Goal: Book appointment/travel/reservation

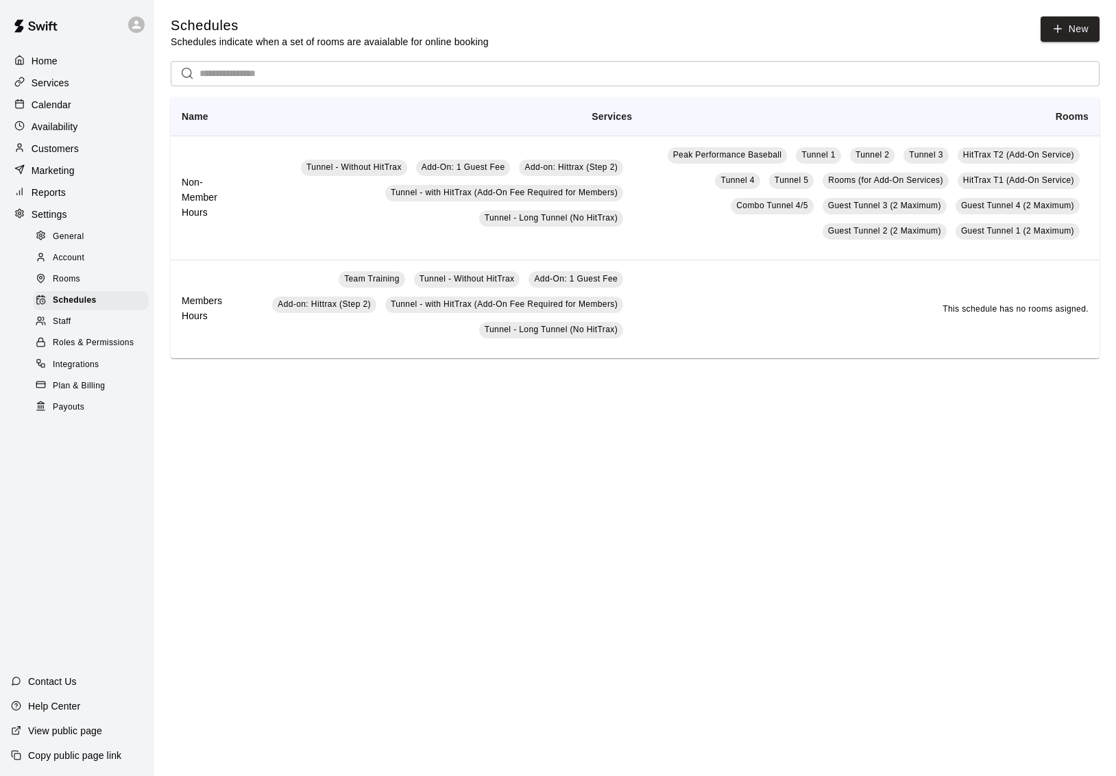
click at [48, 106] on p "Calendar" at bounding box center [52, 105] width 40 height 14
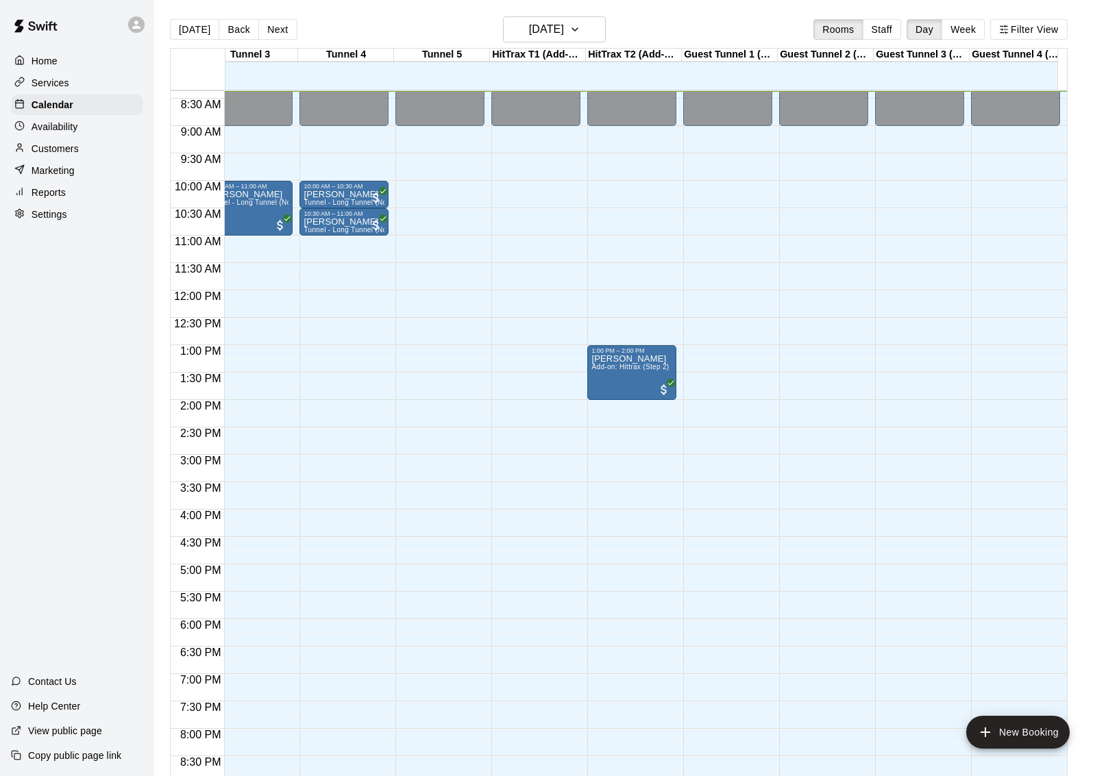
click at [452, 278] on div "12:00 AM – 9:00 AM Closed 10:00 PM – 11:59 PM Closed" at bounding box center [439, 291] width 89 height 1316
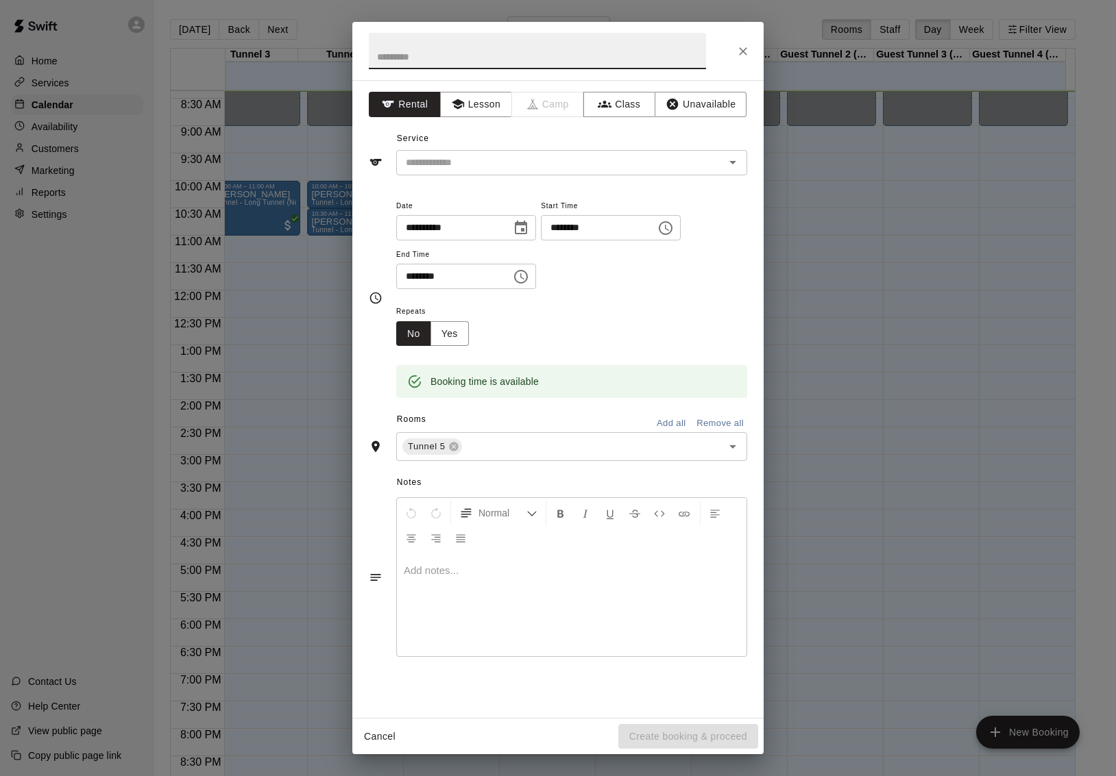
click at [752, 50] on button "Close" at bounding box center [743, 51] width 25 height 25
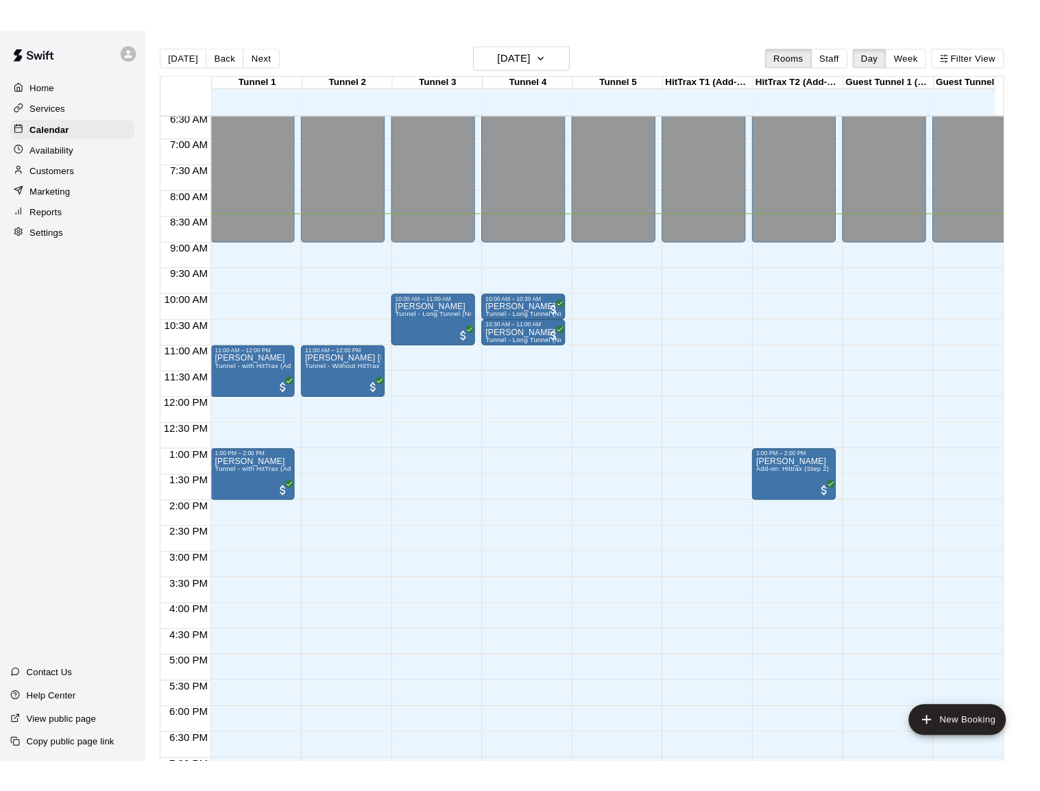
scroll to position [360, 0]
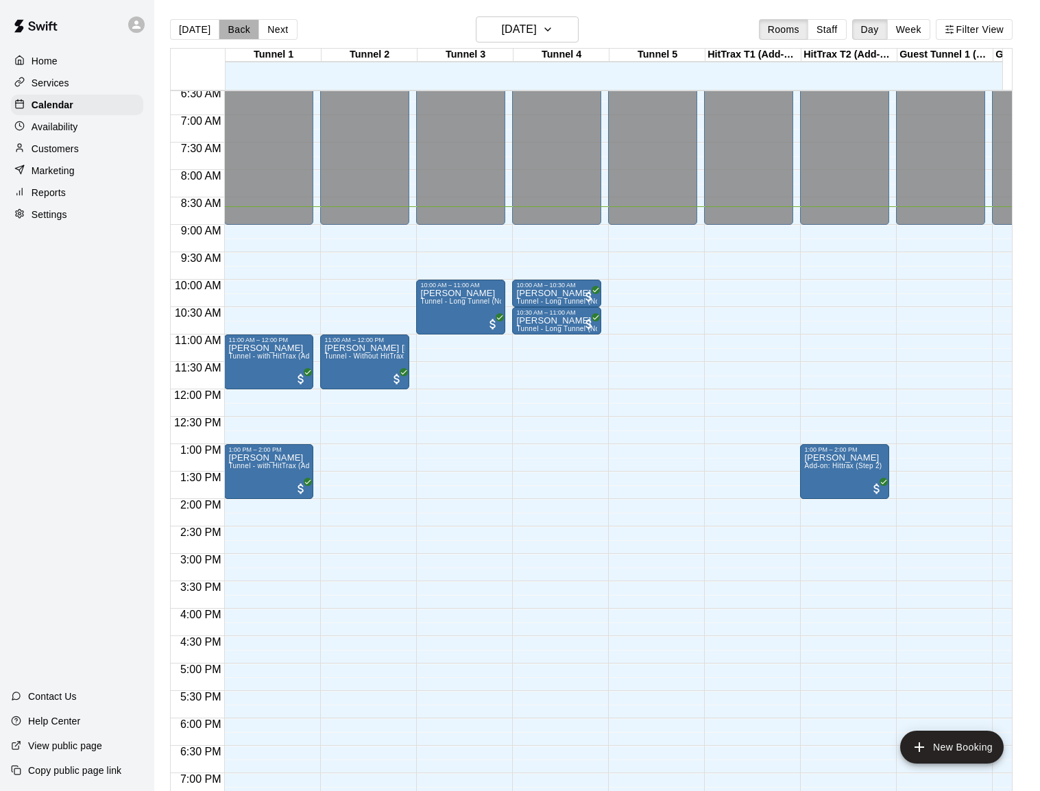
click at [224, 31] on button "Back" at bounding box center [239, 29] width 40 height 21
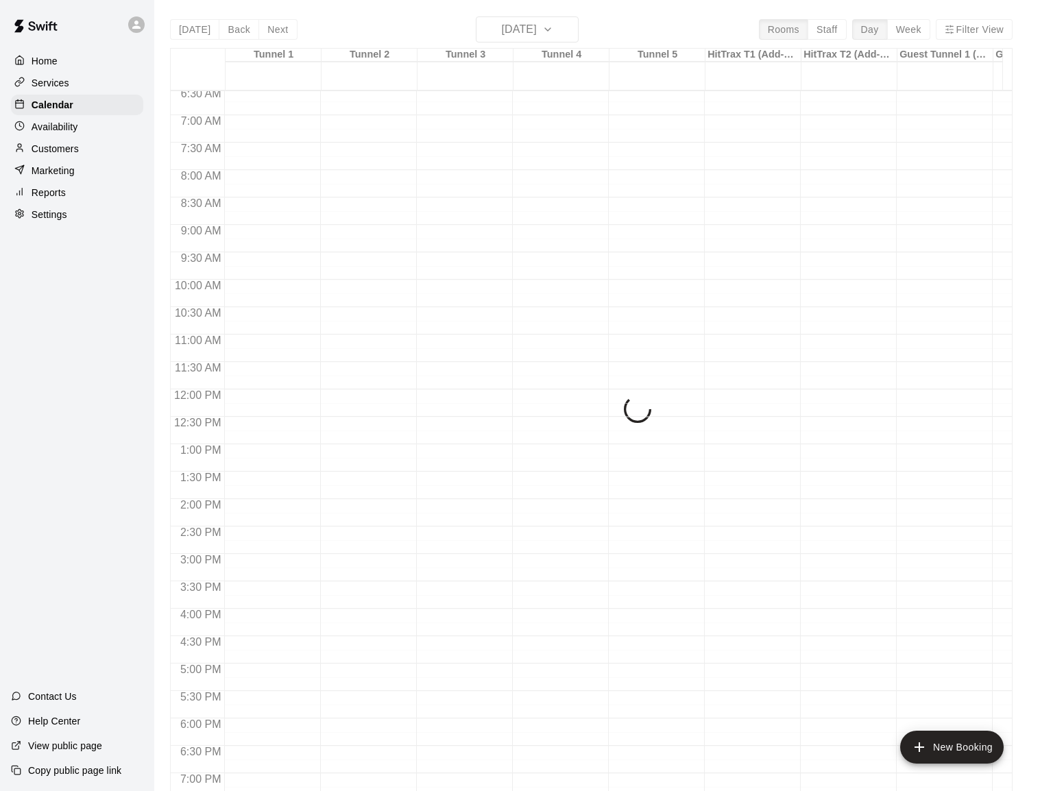
click at [224, 30] on div "[DATE] Back [DATE][DATE] Rooms Staff Day Week Filter View Tunnel 1 20 Sat Tunne…" at bounding box center [591, 411] width 842 height 791
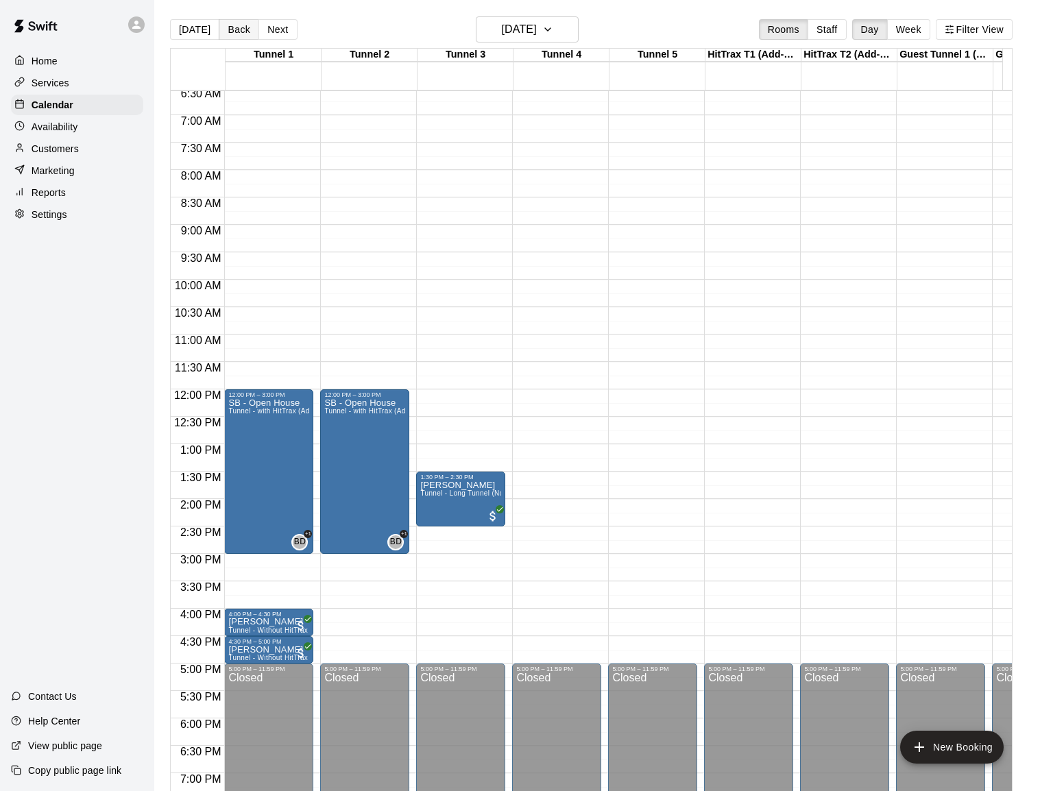
click at [222, 32] on button "Back" at bounding box center [239, 29] width 40 height 21
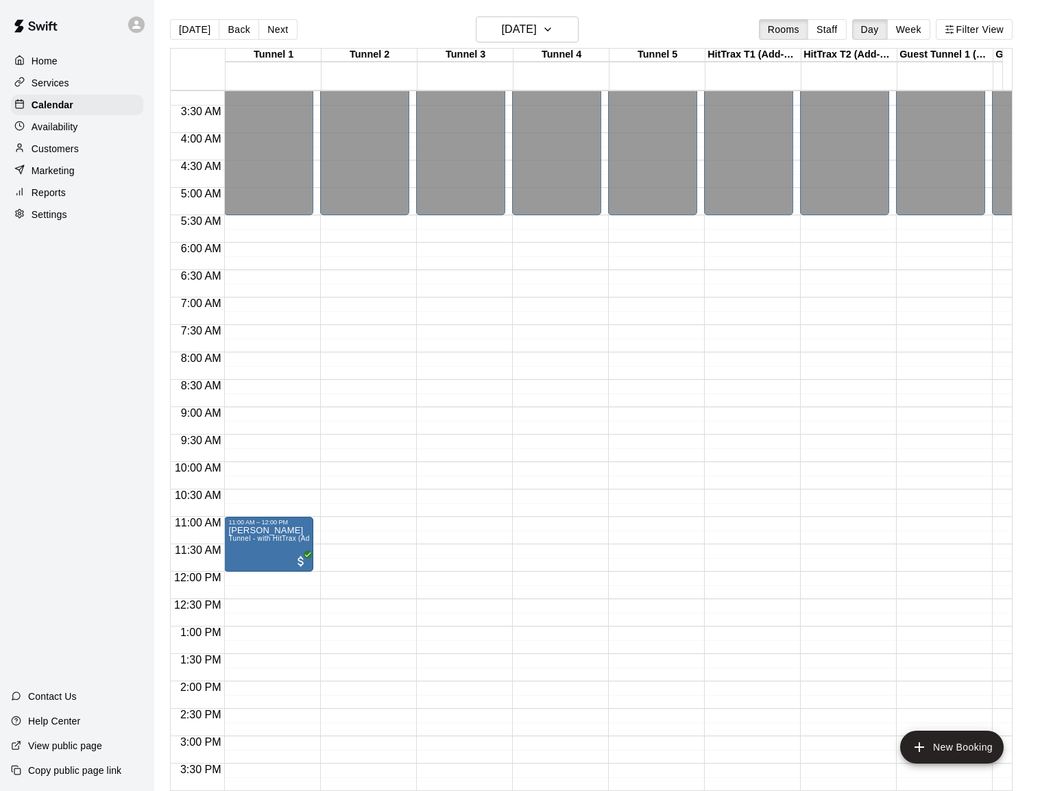
scroll to position [160, 0]
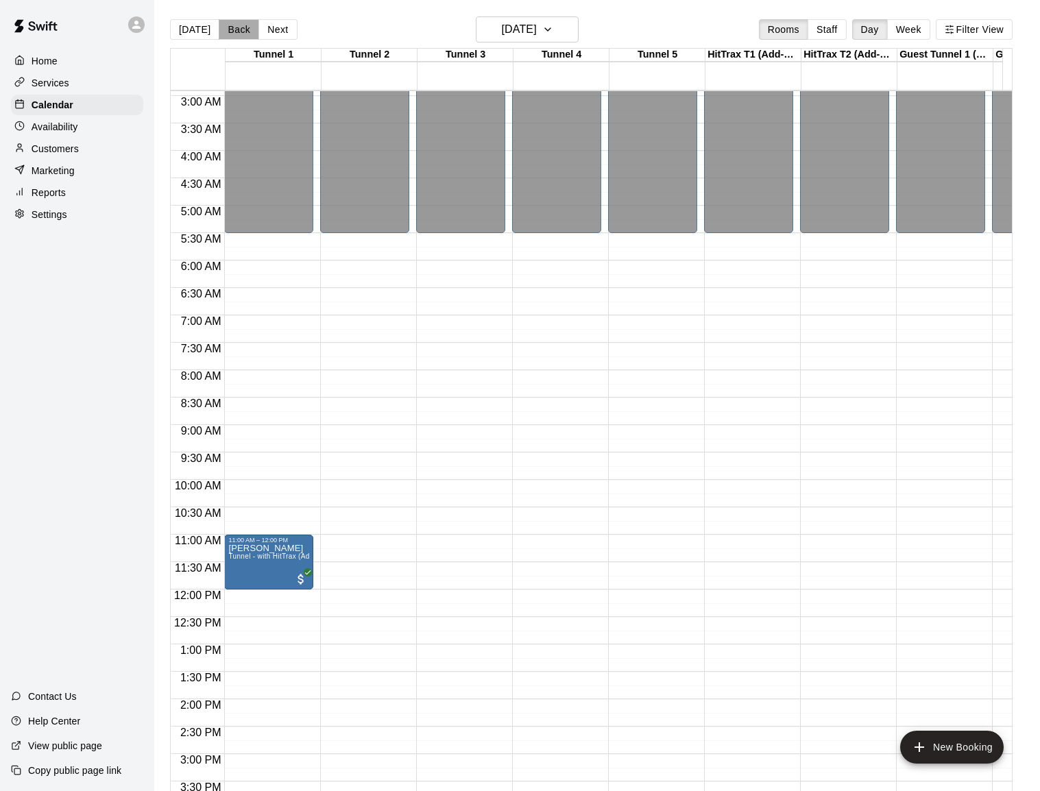
click at [225, 29] on button "Back" at bounding box center [239, 29] width 40 height 21
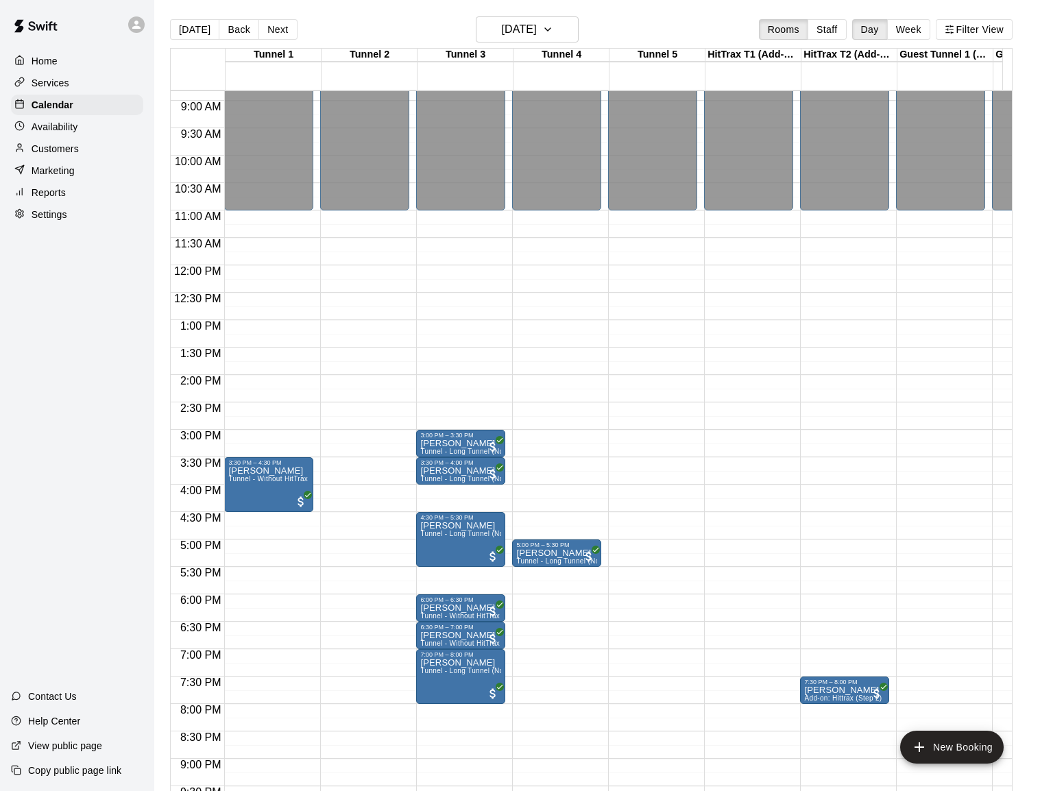
scroll to position [554, 0]
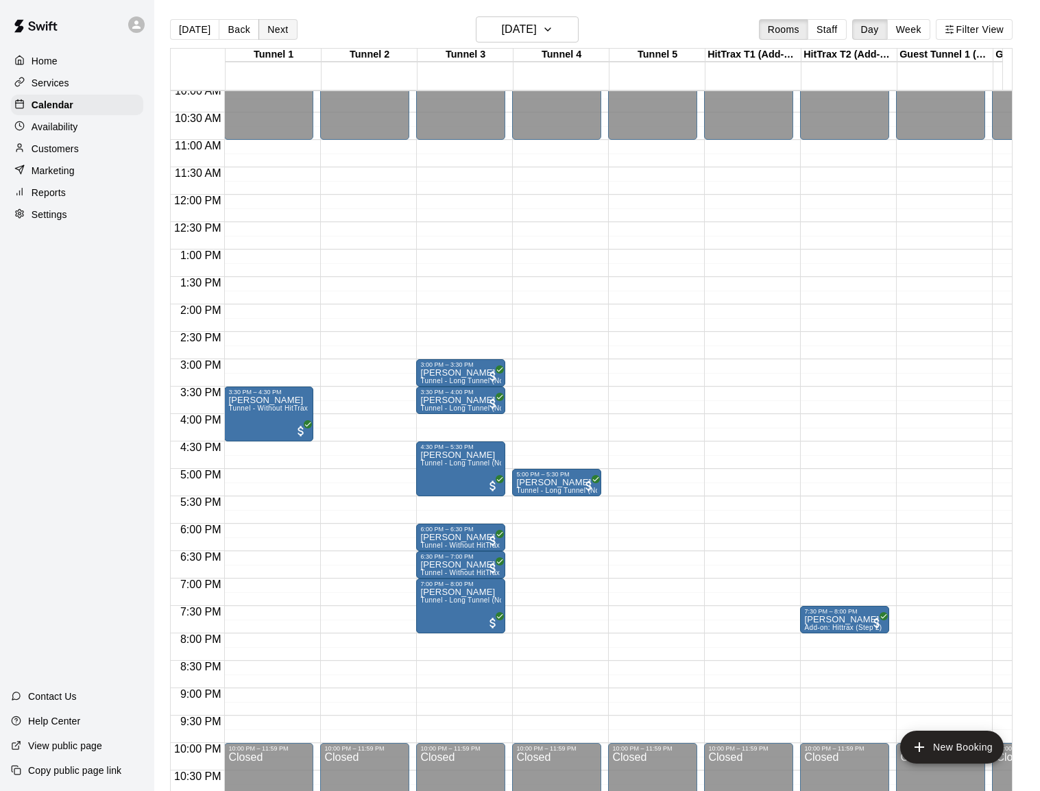
click at [267, 27] on button "Next" at bounding box center [277, 29] width 38 height 21
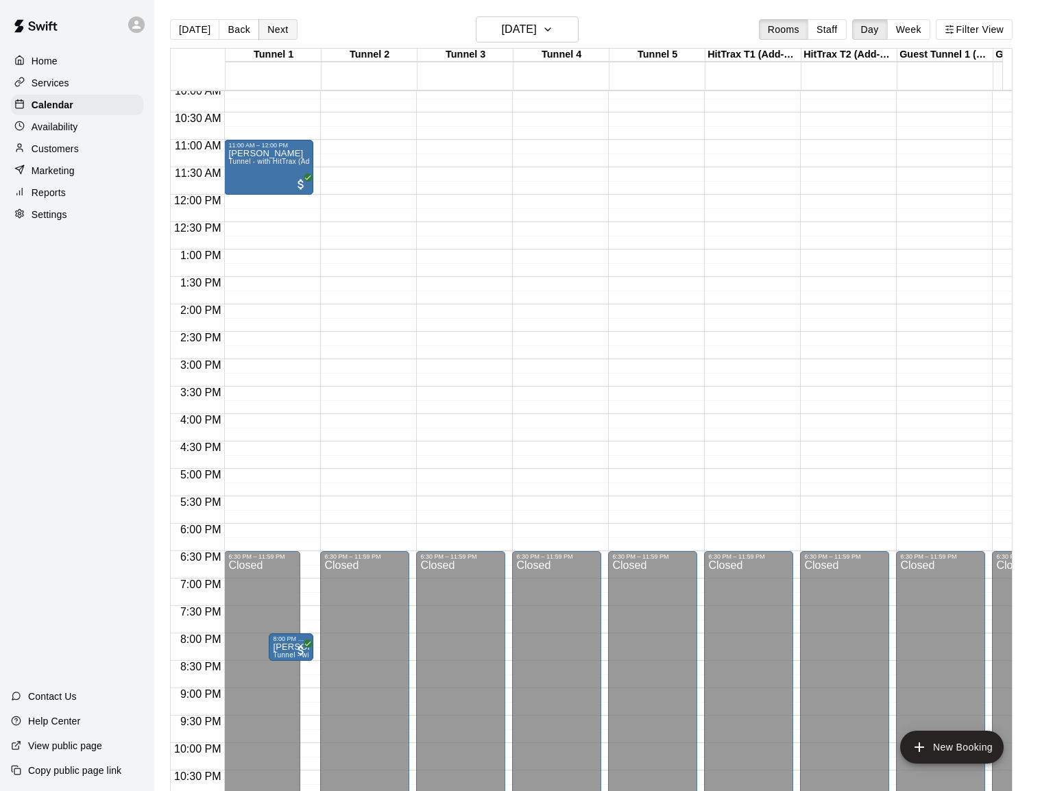
click at [267, 27] on button "Next" at bounding box center [277, 29] width 38 height 21
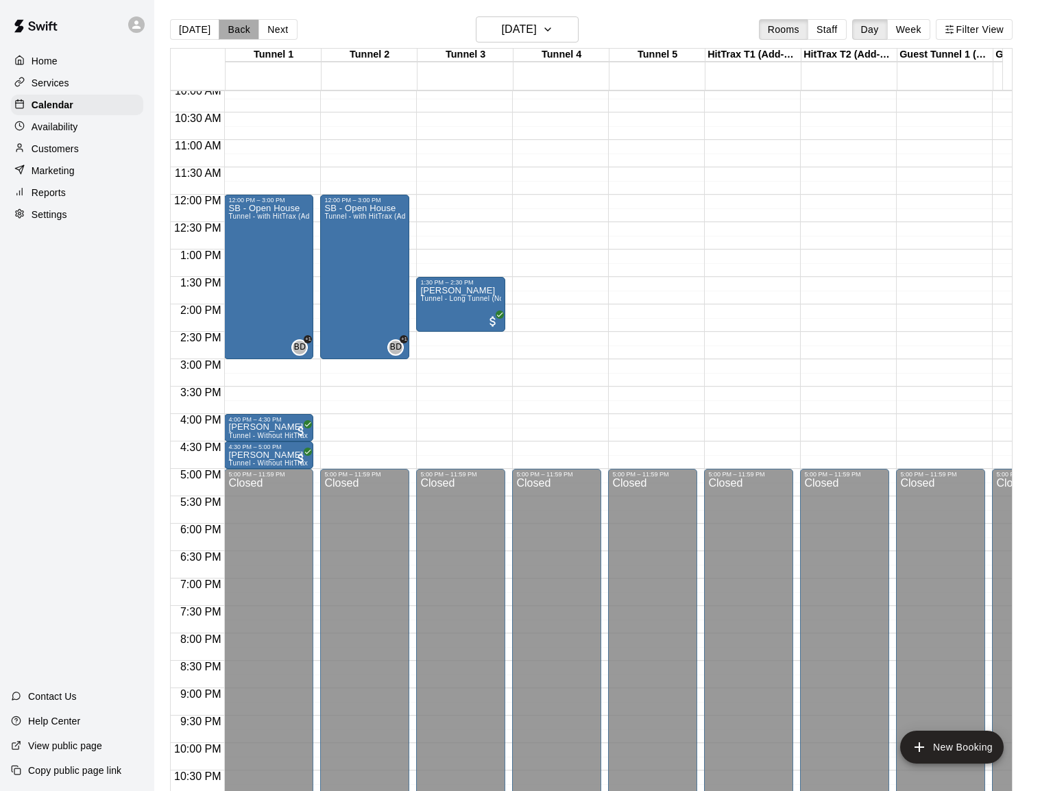
click at [225, 26] on button "Back" at bounding box center [239, 29] width 40 height 21
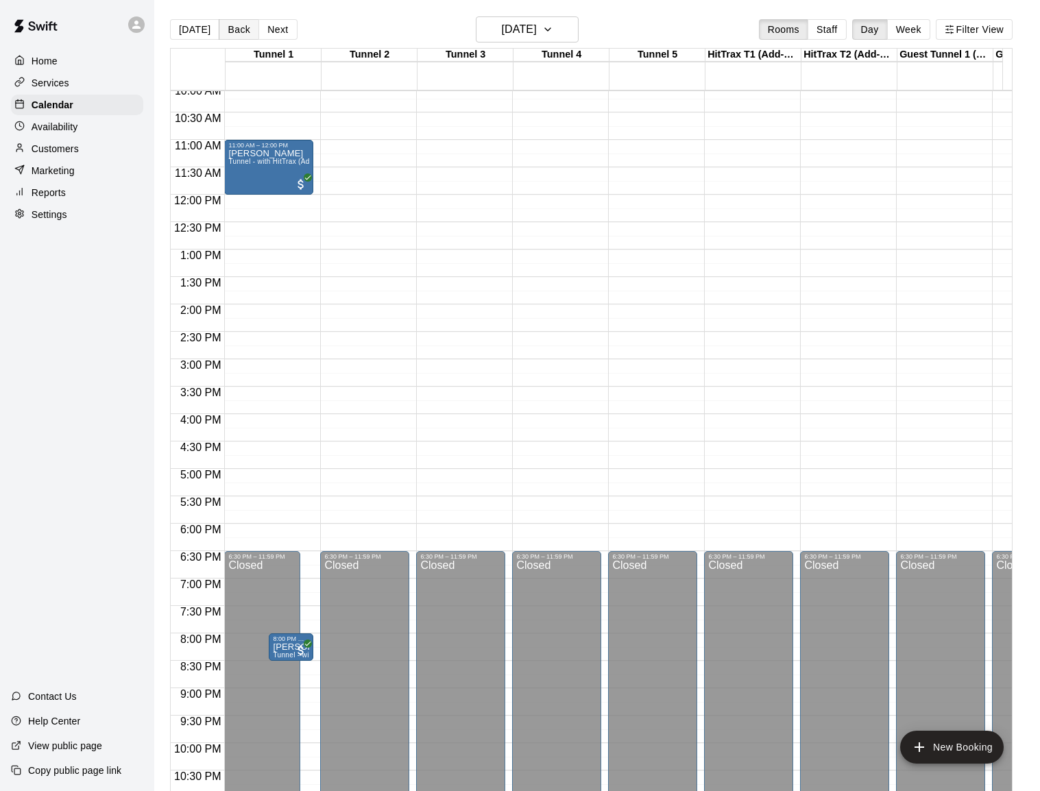
click at [228, 27] on button "Back" at bounding box center [239, 29] width 40 height 21
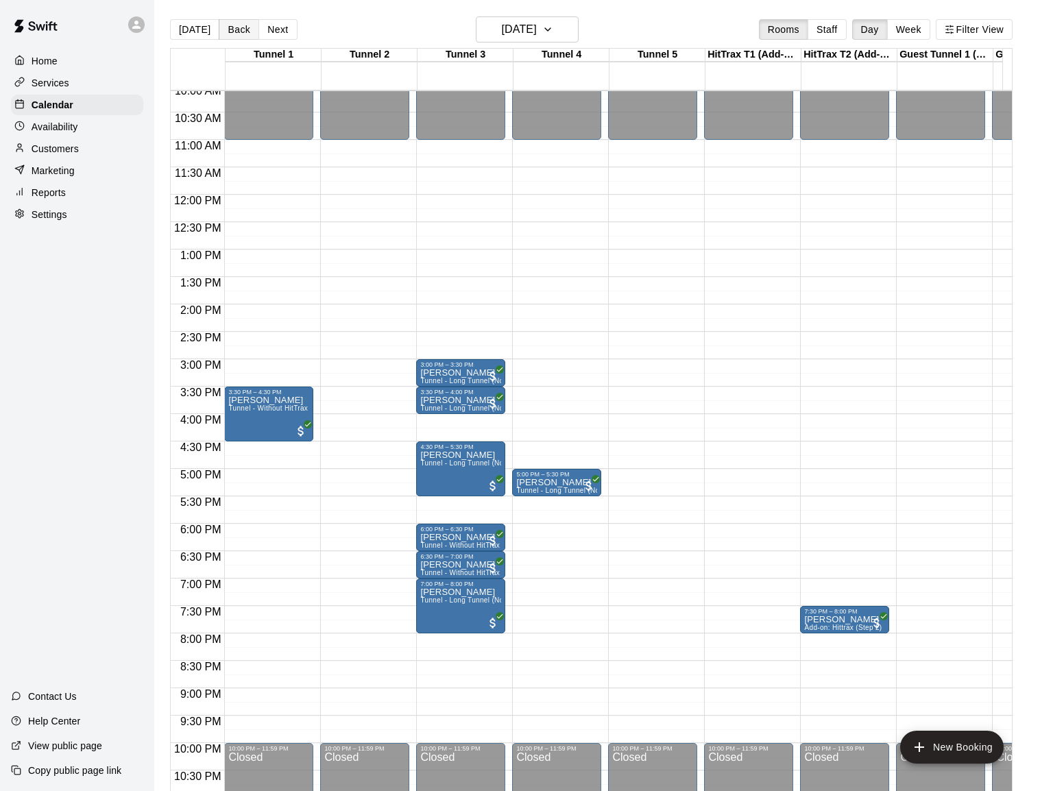
click at [230, 29] on button "Back" at bounding box center [239, 29] width 40 height 21
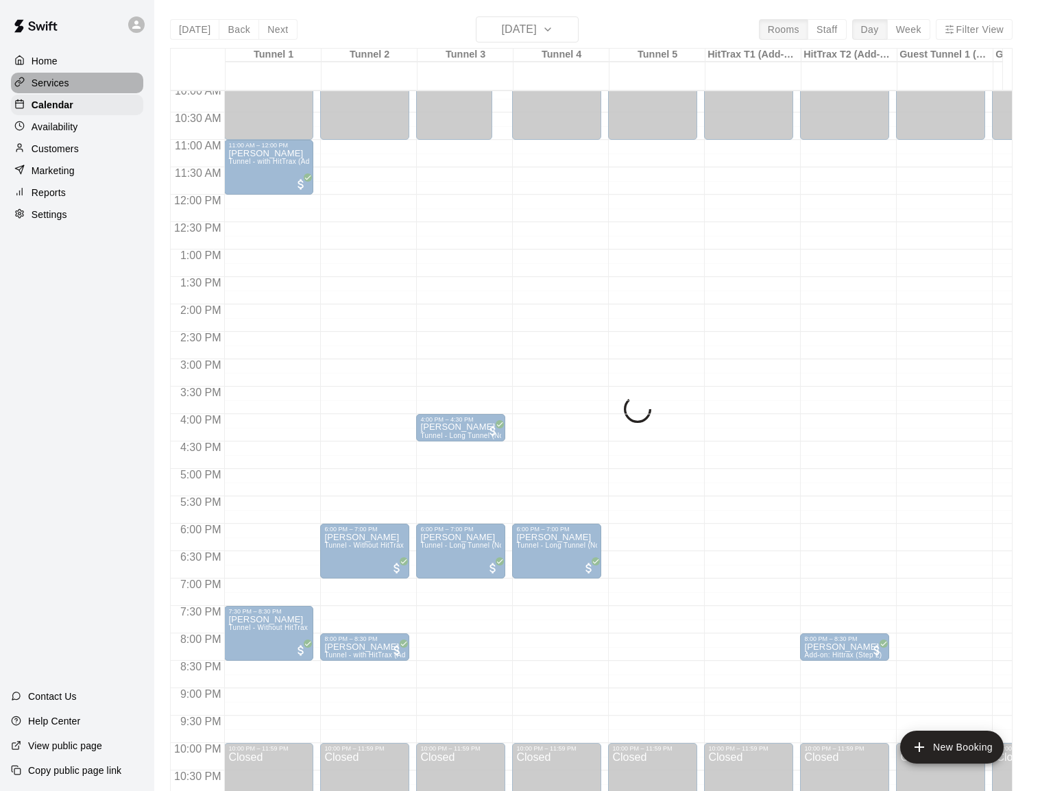
click at [45, 83] on p "Services" at bounding box center [51, 83] width 38 height 14
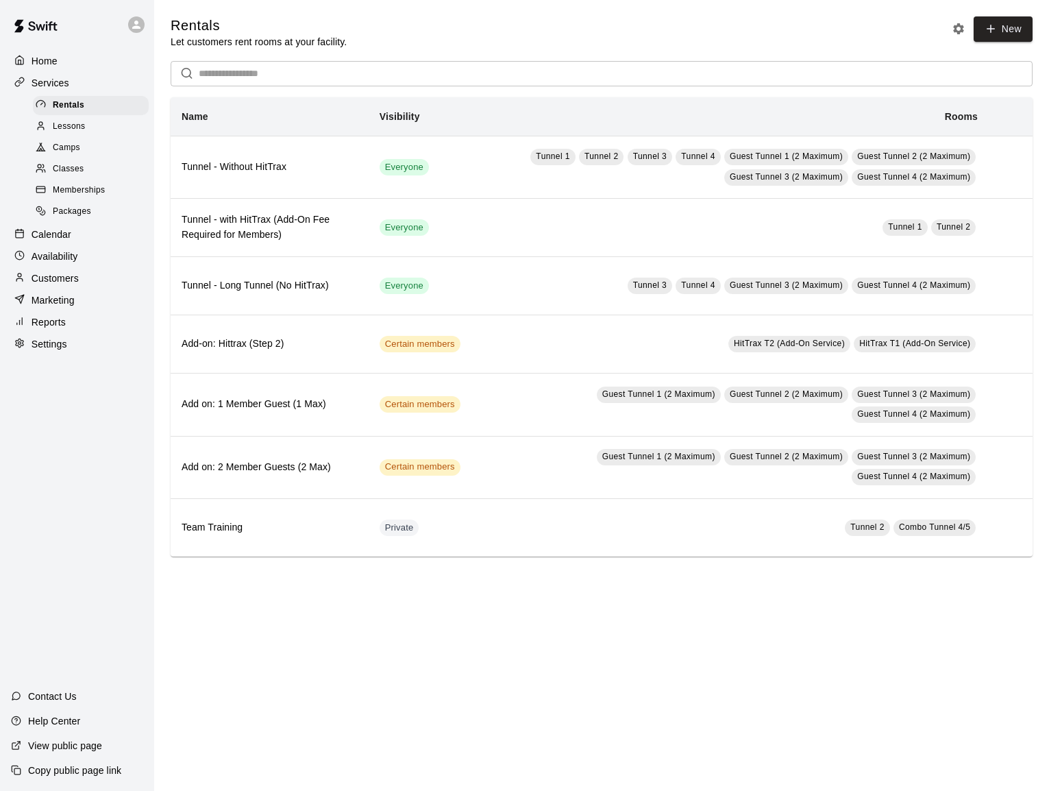
click at [88, 181] on div "Memberships" at bounding box center [91, 190] width 116 height 19
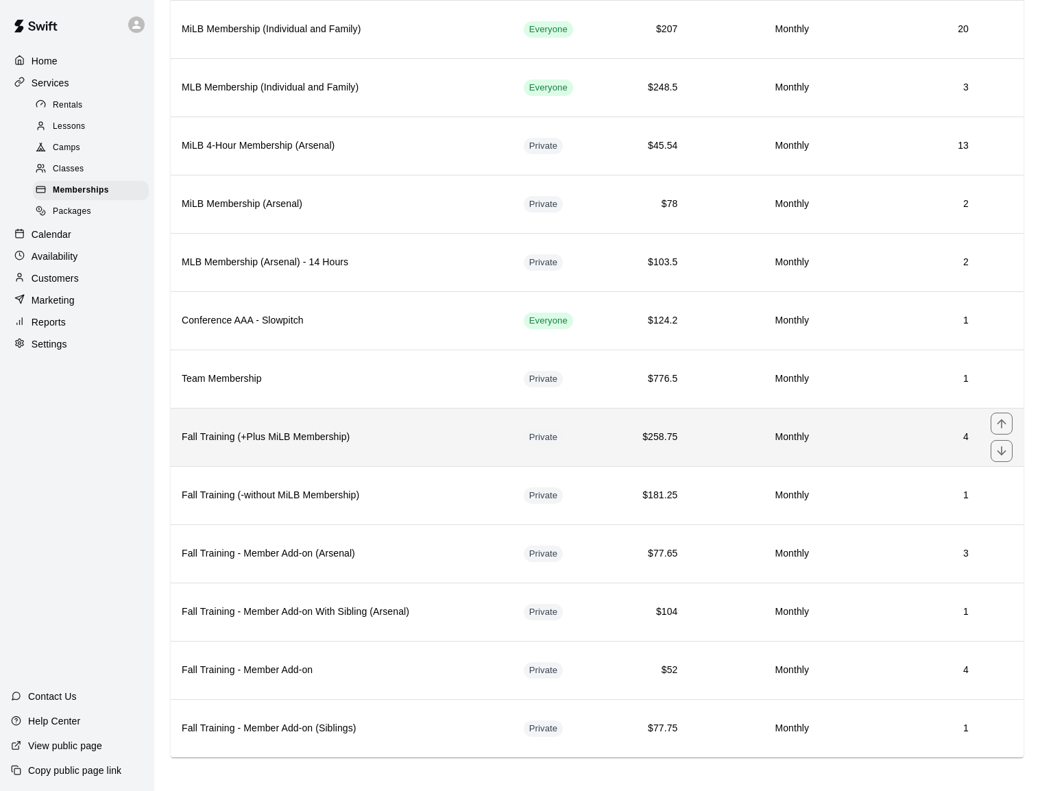
scroll to position [140, 0]
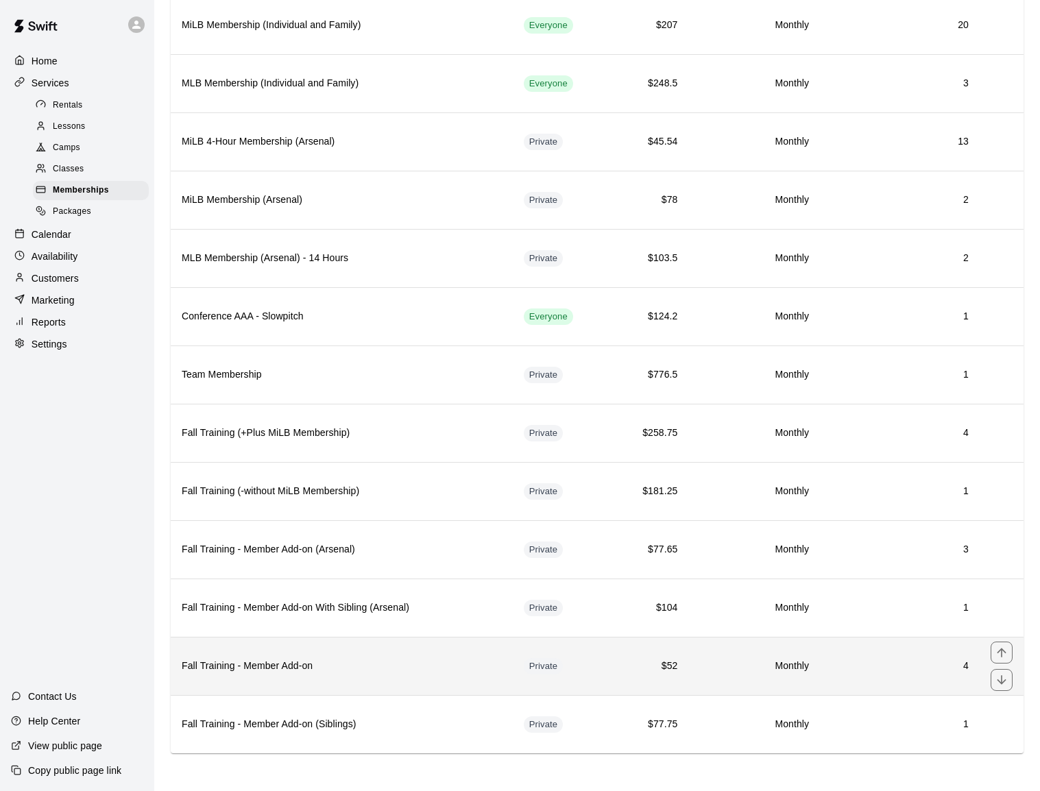
click at [397, 661] on h6 "Fall Training - Member Add-on" at bounding box center [342, 666] width 320 height 15
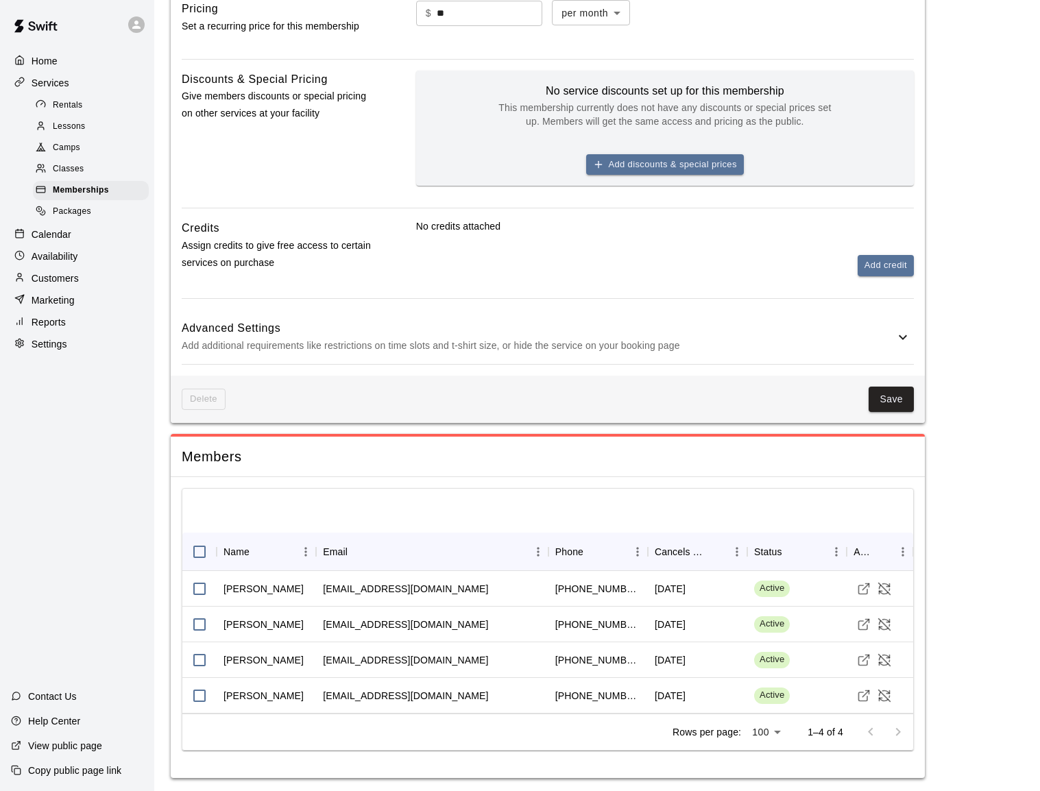
scroll to position [27, 0]
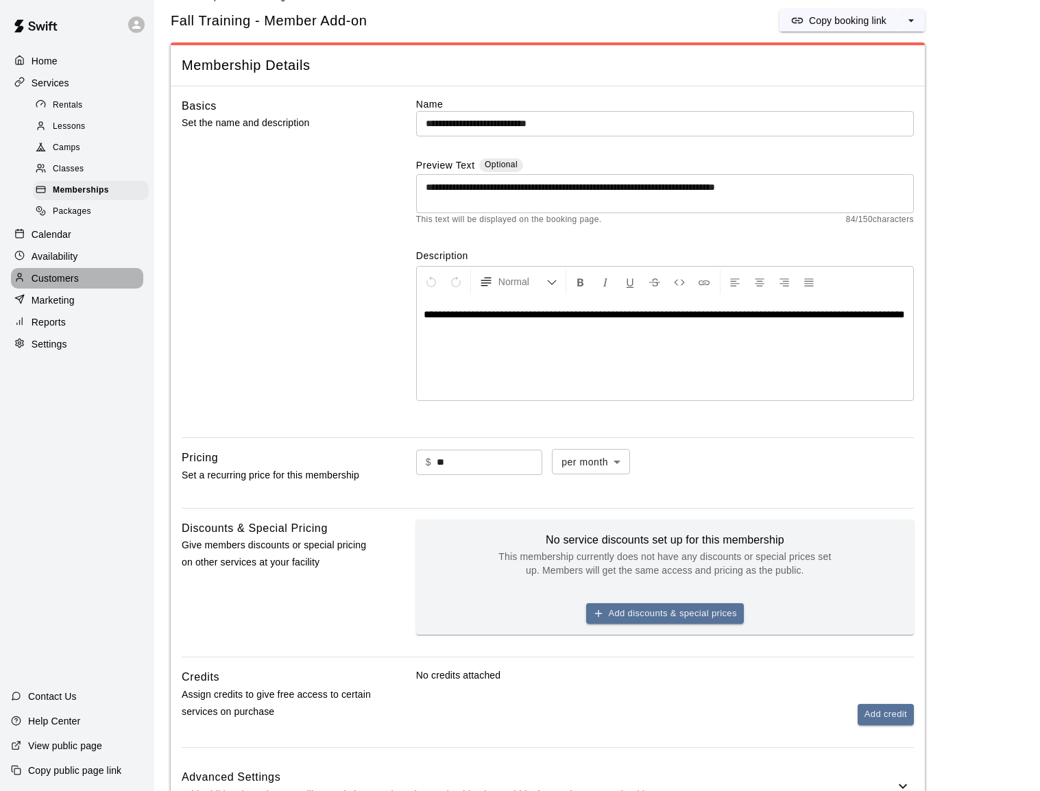
click at [71, 268] on div "Customers" at bounding box center [77, 278] width 132 height 21
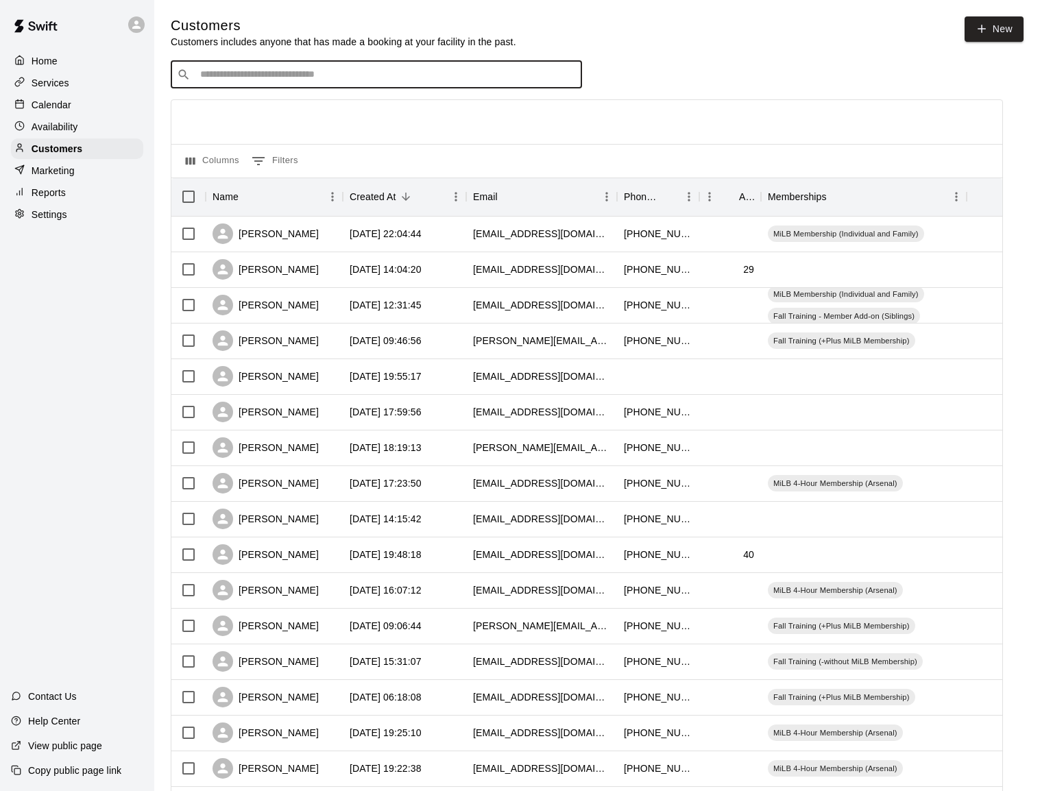
click at [306, 71] on input "Search customers by name or email" at bounding box center [386, 75] width 380 height 14
type input "*****"
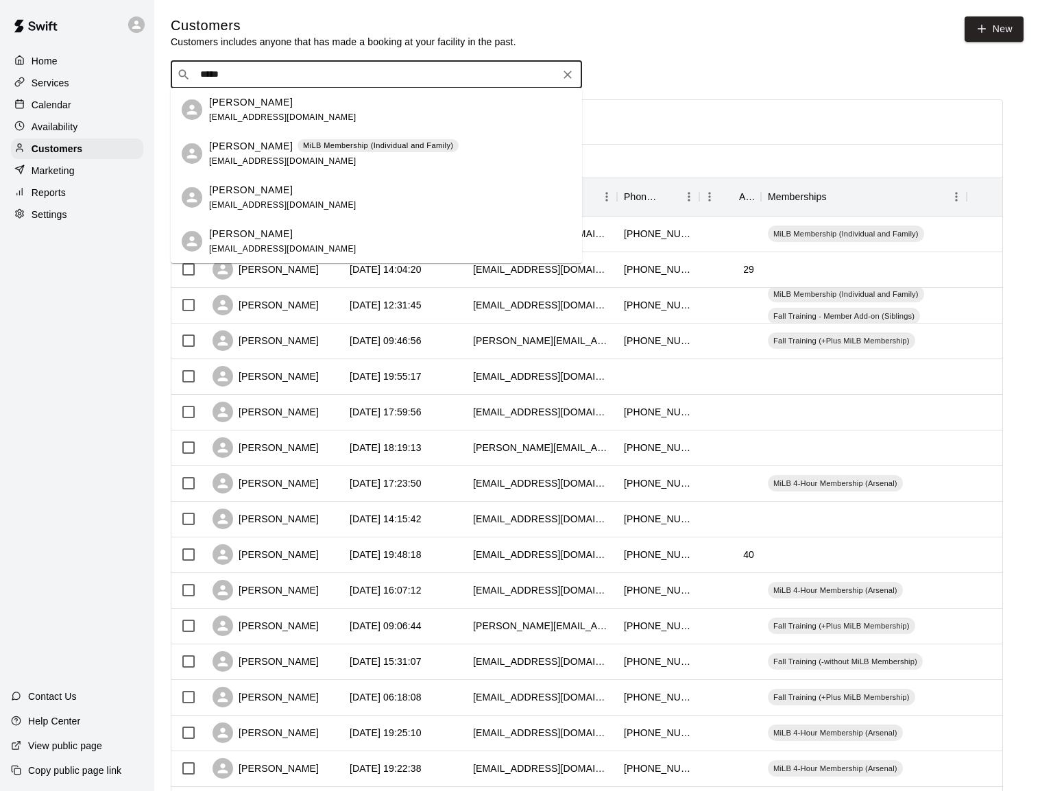
click at [237, 150] on p "[PERSON_NAME]" at bounding box center [251, 146] width 84 height 14
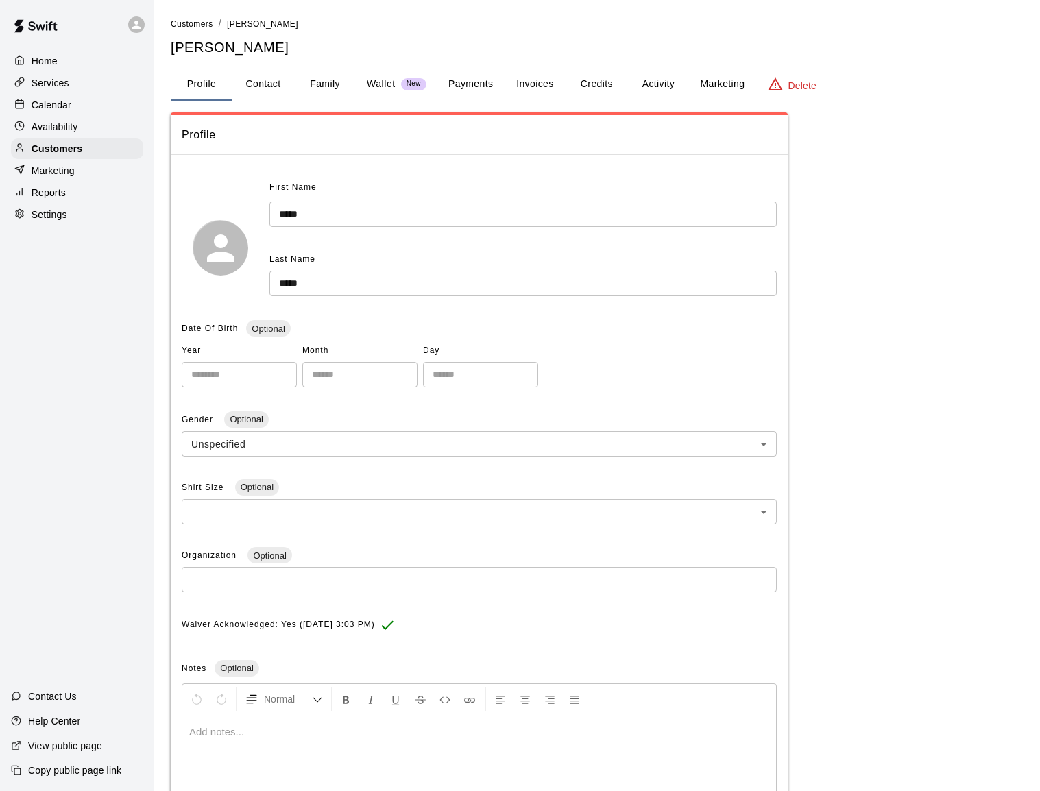
click at [480, 82] on button "Payments" at bounding box center [470, 84] width 66 height 33
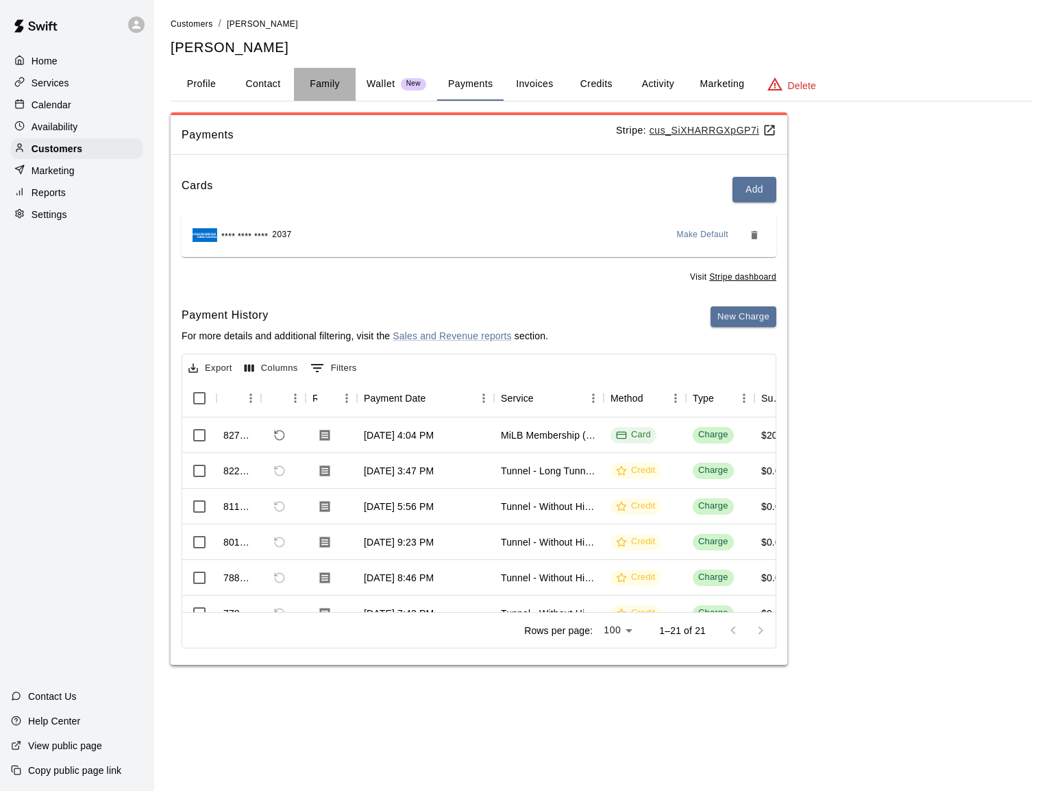
click at [321, 79] on button "Family" at bounding box center [325, 84] width 62 height 33
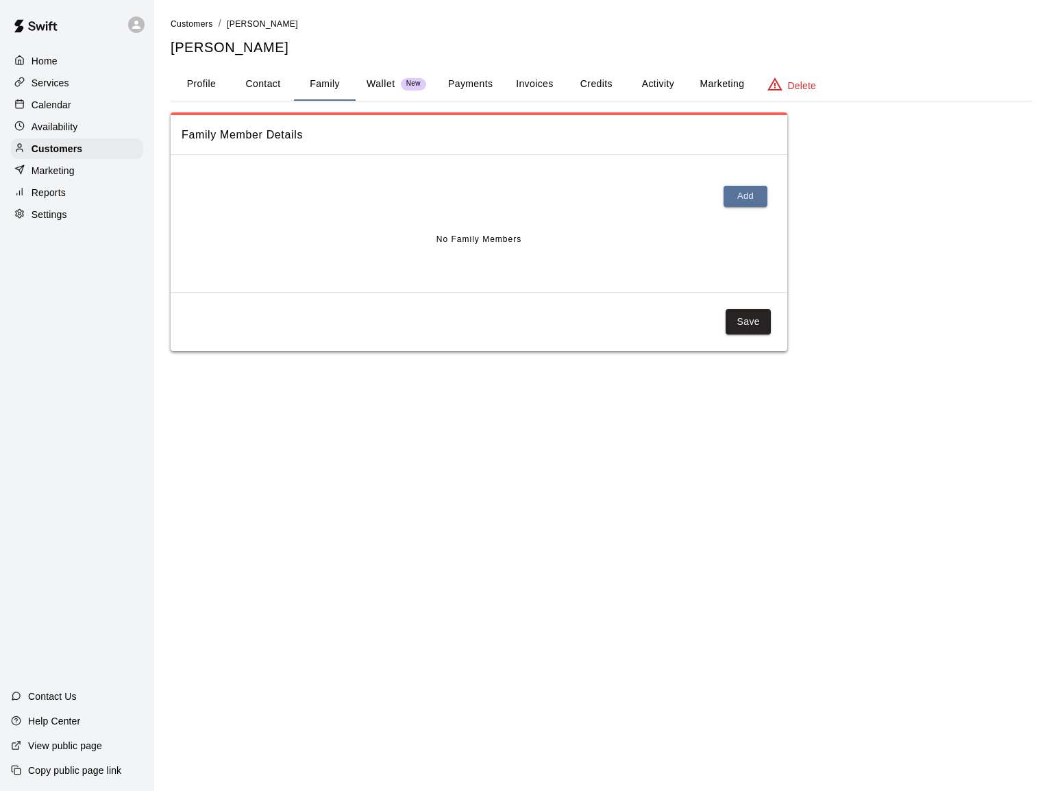
click at [270, 86] on button "Contact" at bounding box center [263, 84] width 62 height 33
select select "**"
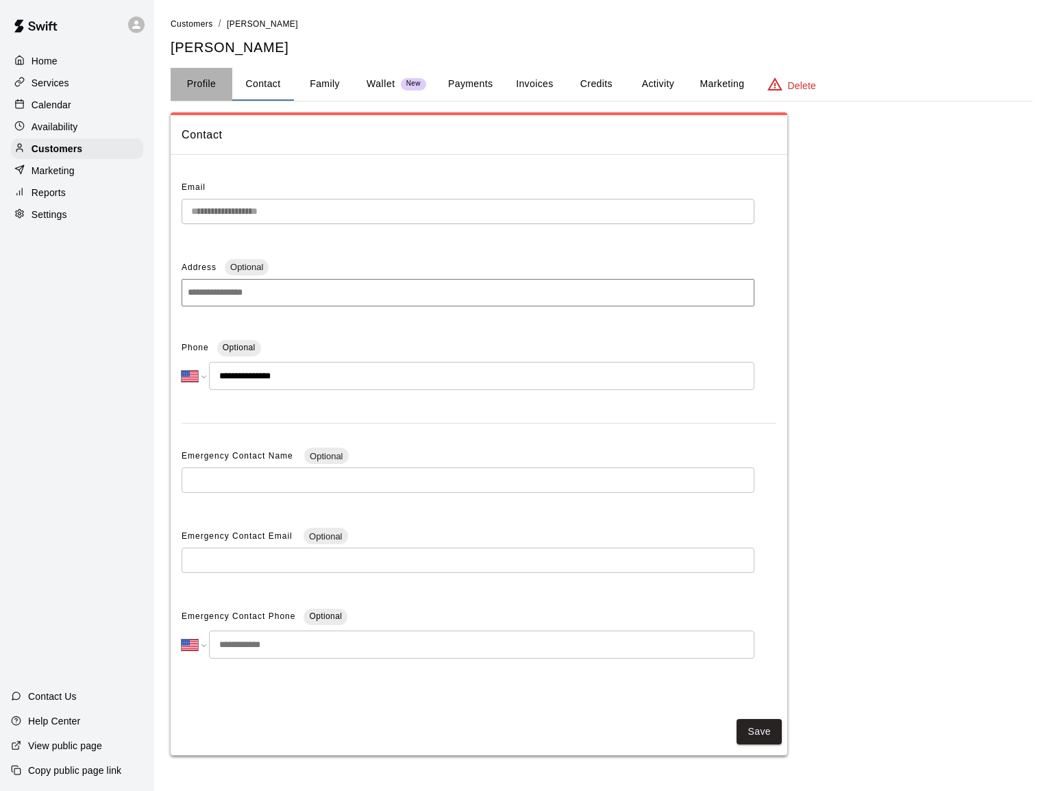
click at [215, 86] on button "Profile" at bounding box center [202, 84] width 62 height 33
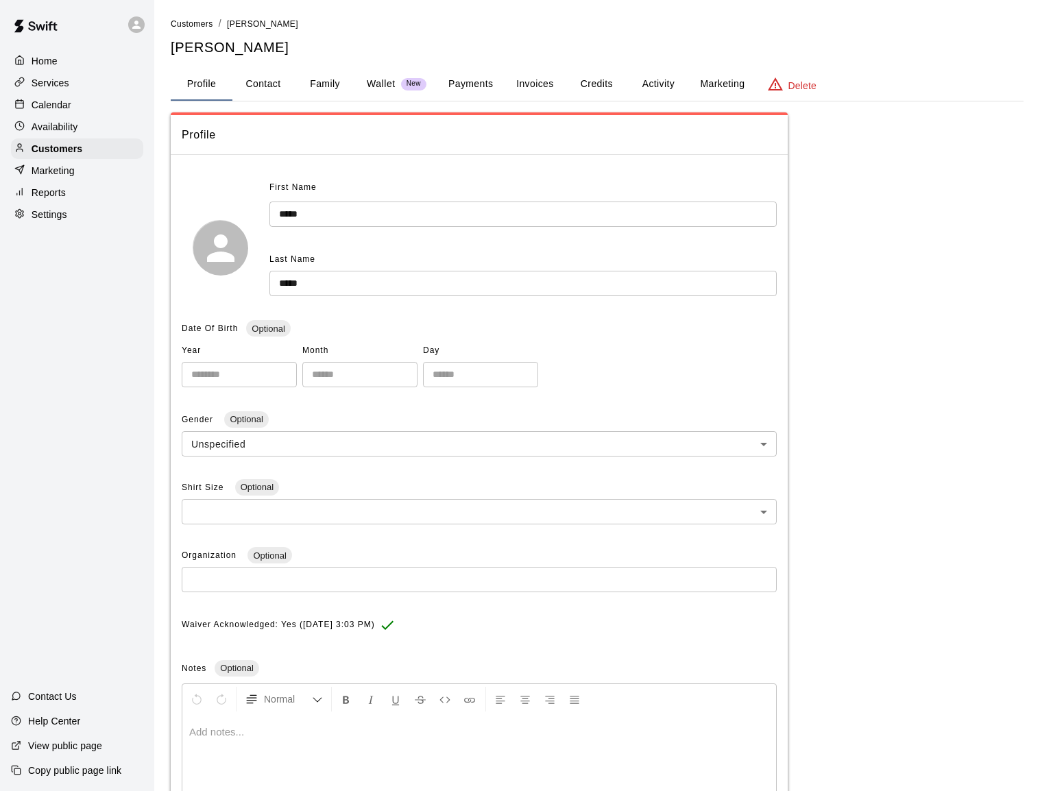
click at [828, 200] on div "**********" at bounding box center [597, 498] width 853 height 773
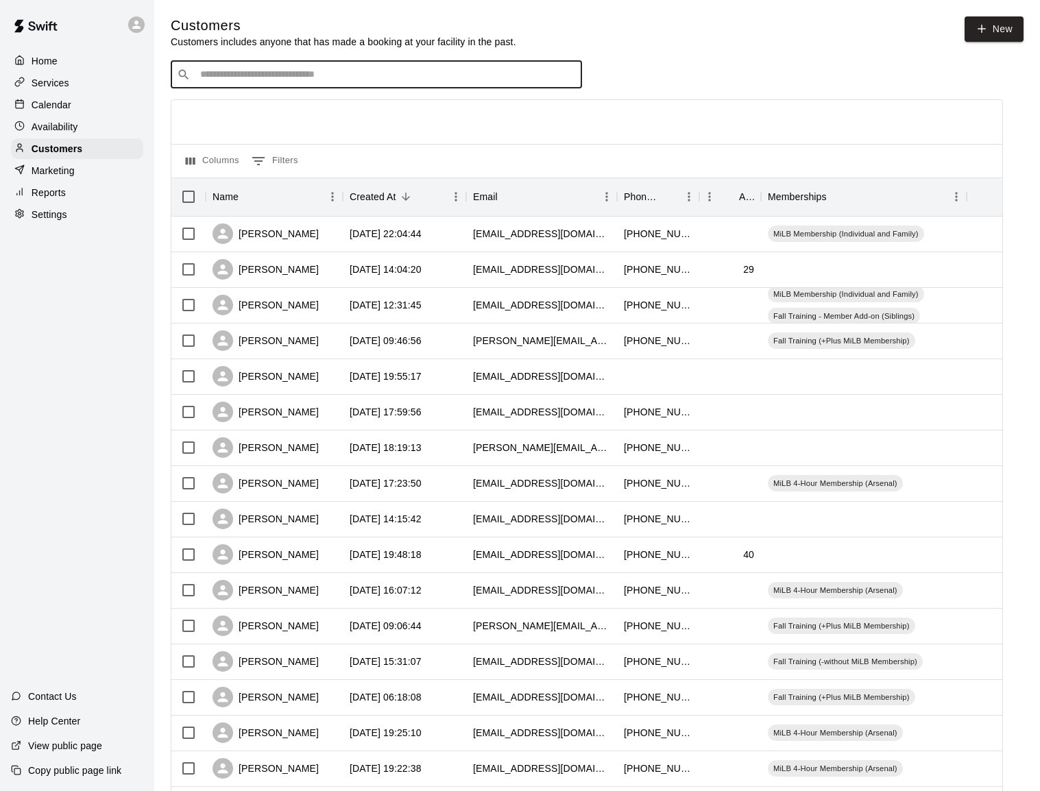
click at [307, 77] on input "Search customers by name or email" at bounding box center [386, 75] width 380 height 14
type input "****"
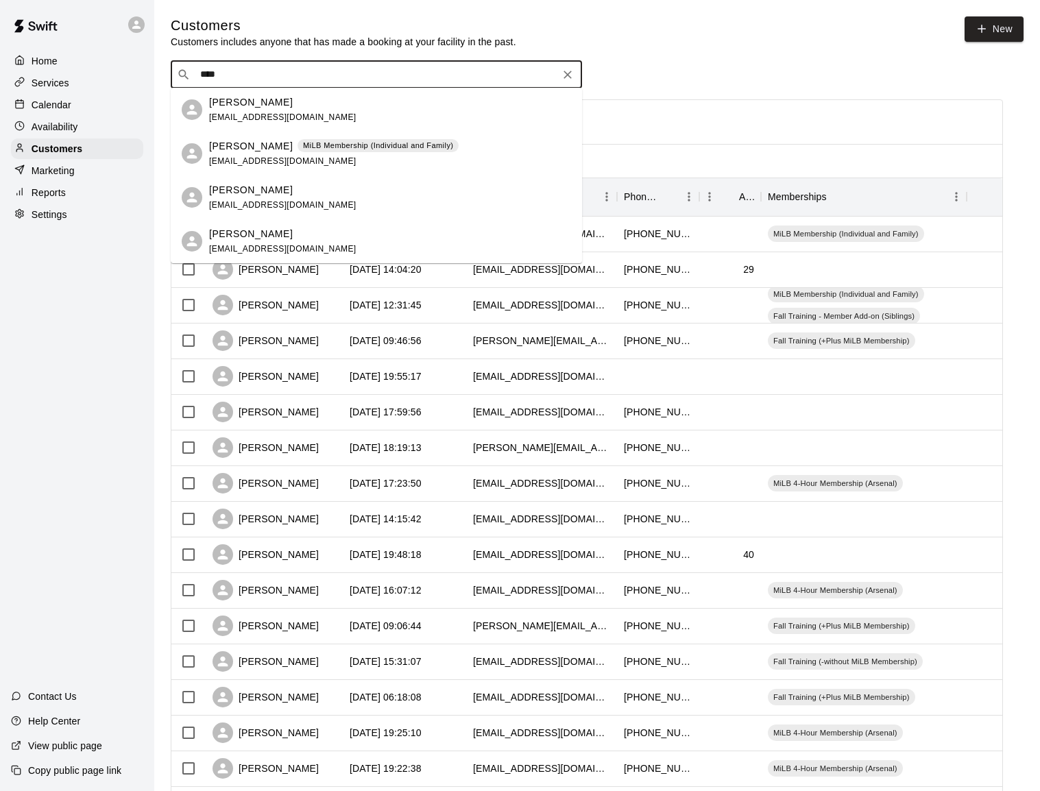
click at [288, 105] on div "[PERSON_NAME] [EMAIL_ADDRESS][DOMAIN_NAME]" at bounding box center [390, 109] width 362 height 29
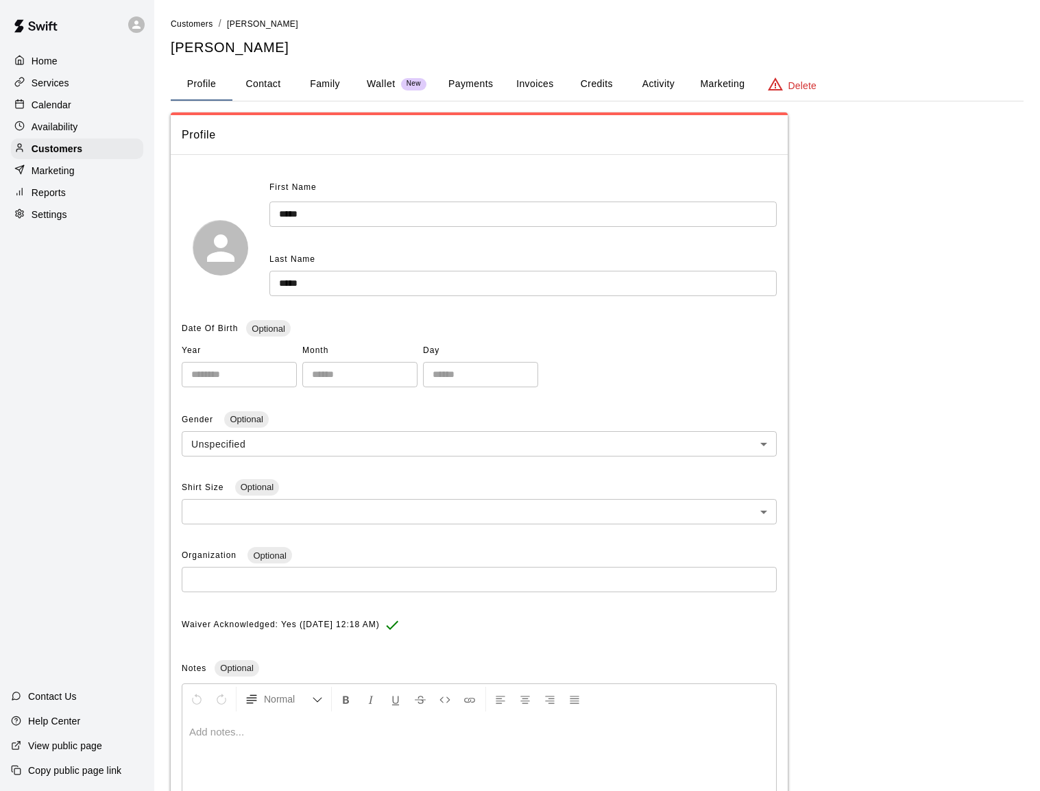
click at [482, 82] on button "Payments" at bounding box center [470, 84] width 66 height 33
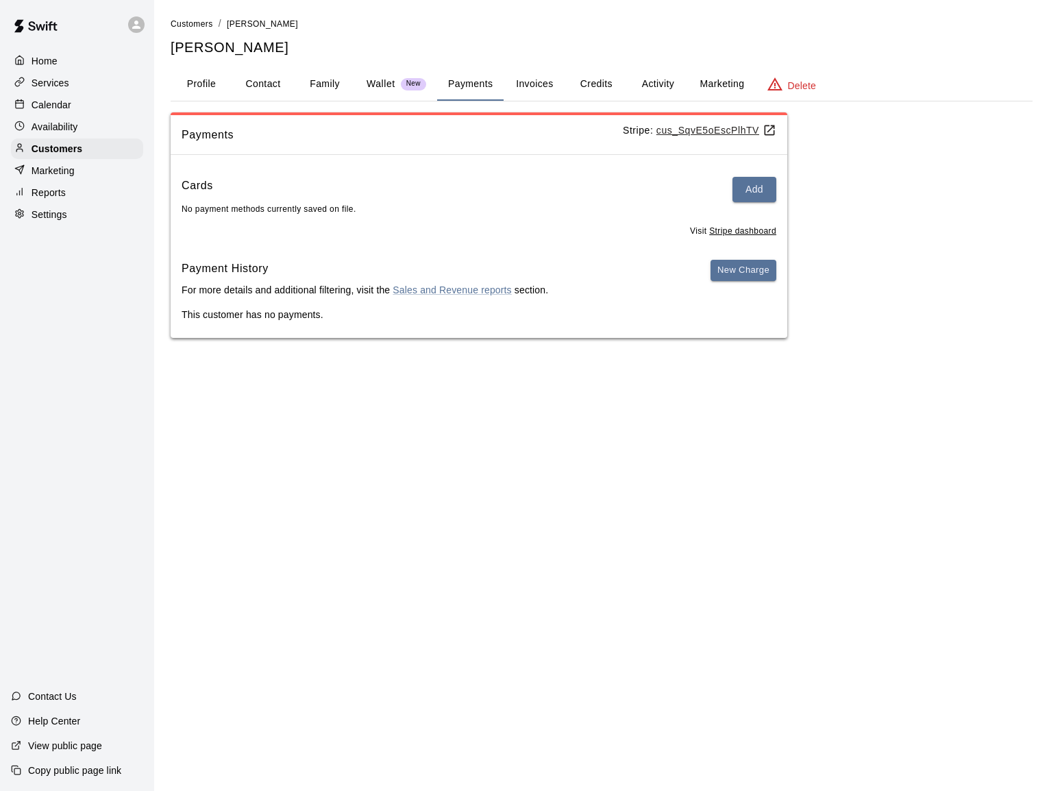
click at [922, 160] on div "Payments Stripe: cus_SqvE5oEscPlhTV Cards Add No payment methods currently save…" at bounding box center [602, 225] width 862 height 226
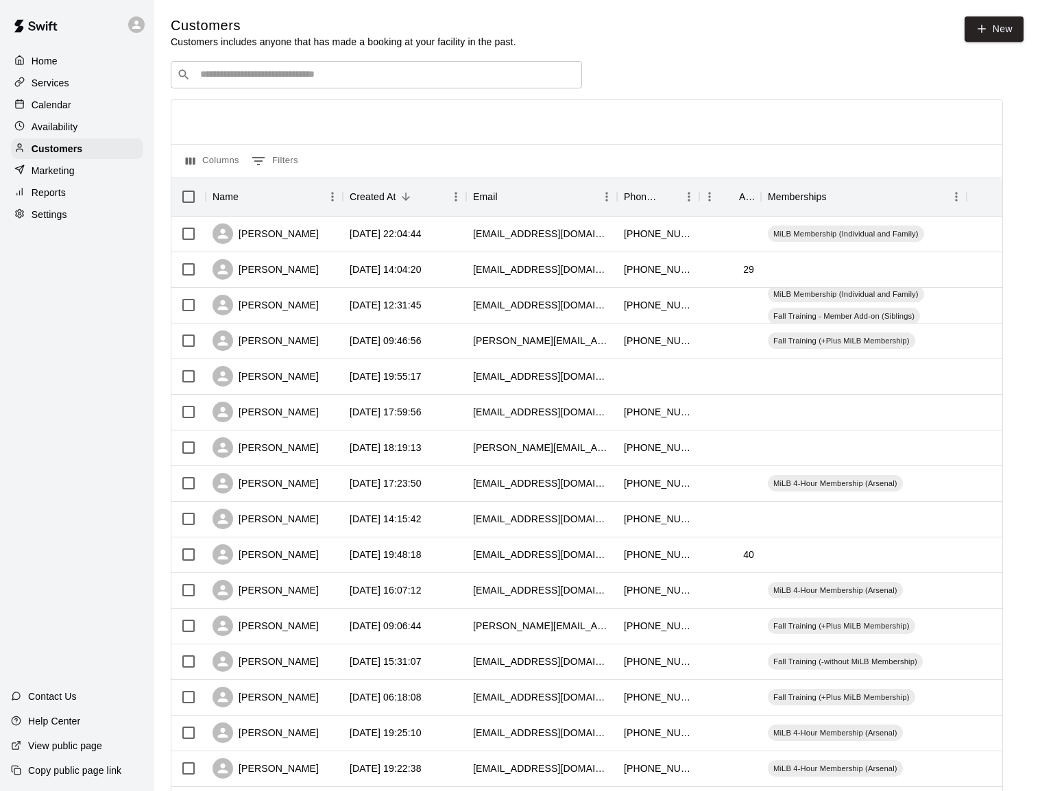
click at [299, 74] on input "Search customers by name or email" at bounding box center [386, 75] width 380 height 14
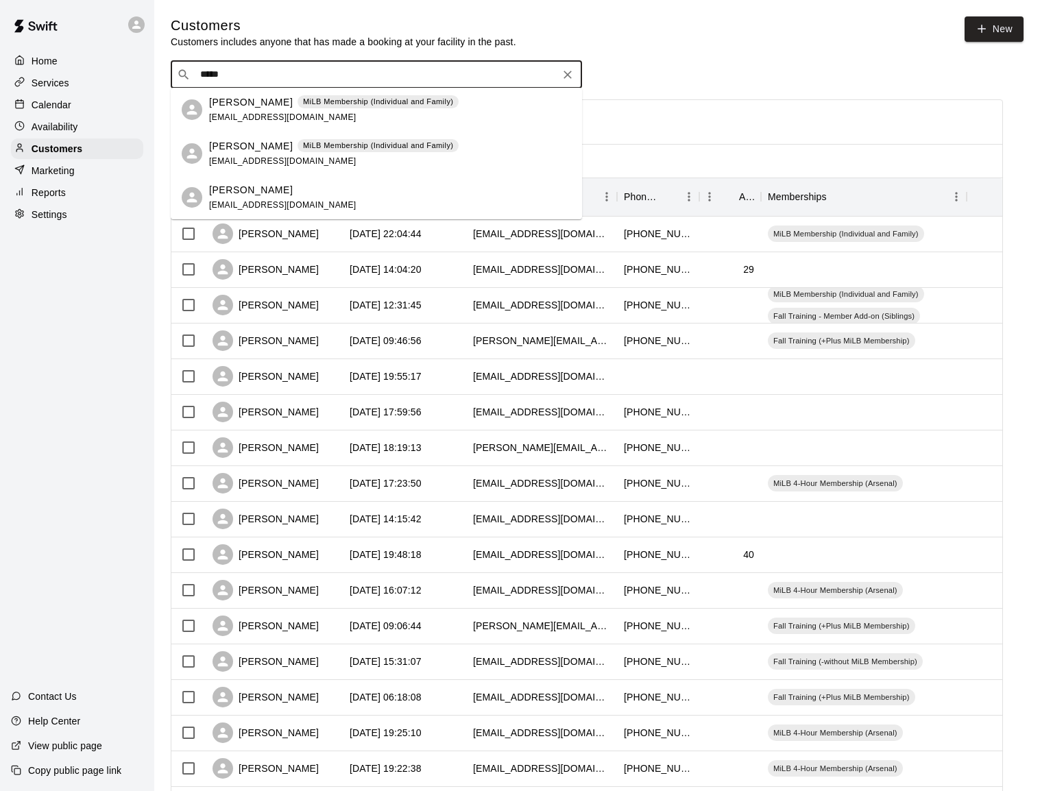
type input "*****"
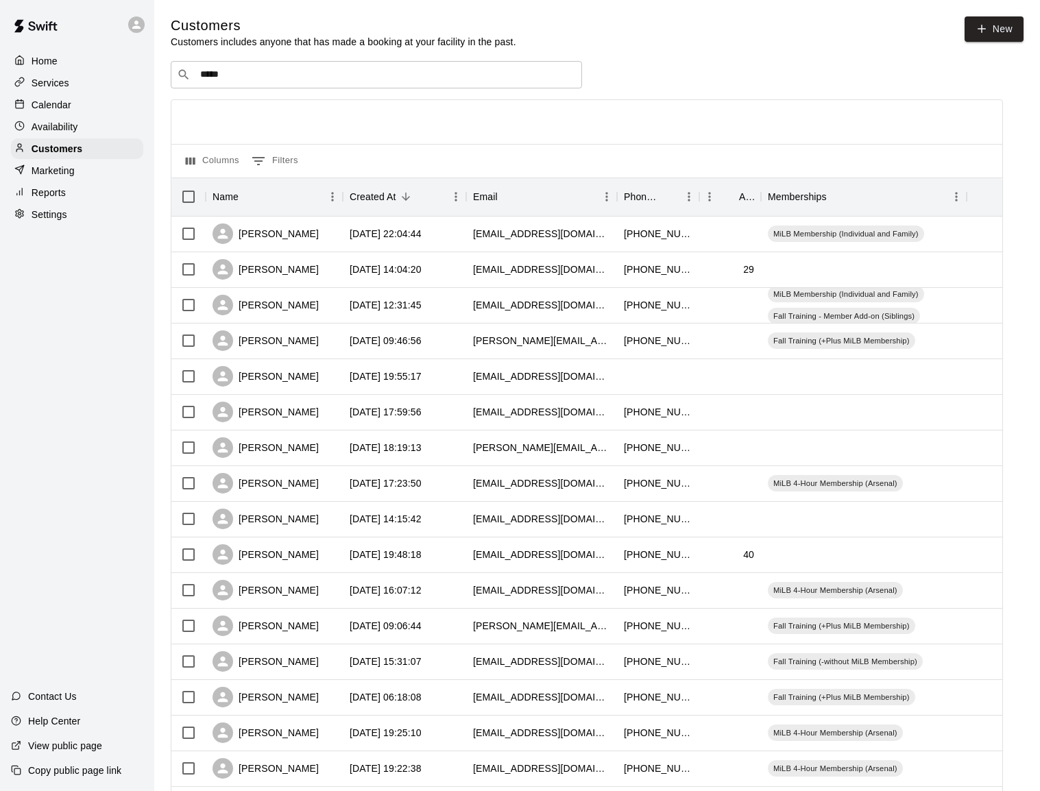
click at [749, 76] on div "​ ***** ​" at bounding box center [587, 74] width 832 height 27
click at [749, 75] on div "​ ***** ​" at bounding box center [587, 74] width 832 height 27
click at [53, 305] on div "Home Services Calendar Availability Customers Marketing Reports Settings Contac…" at bounding box center [77, 395] width 154 height 791
click at [56, 82] on p "Services" at bounding box center [51, 83] width 38 height 14
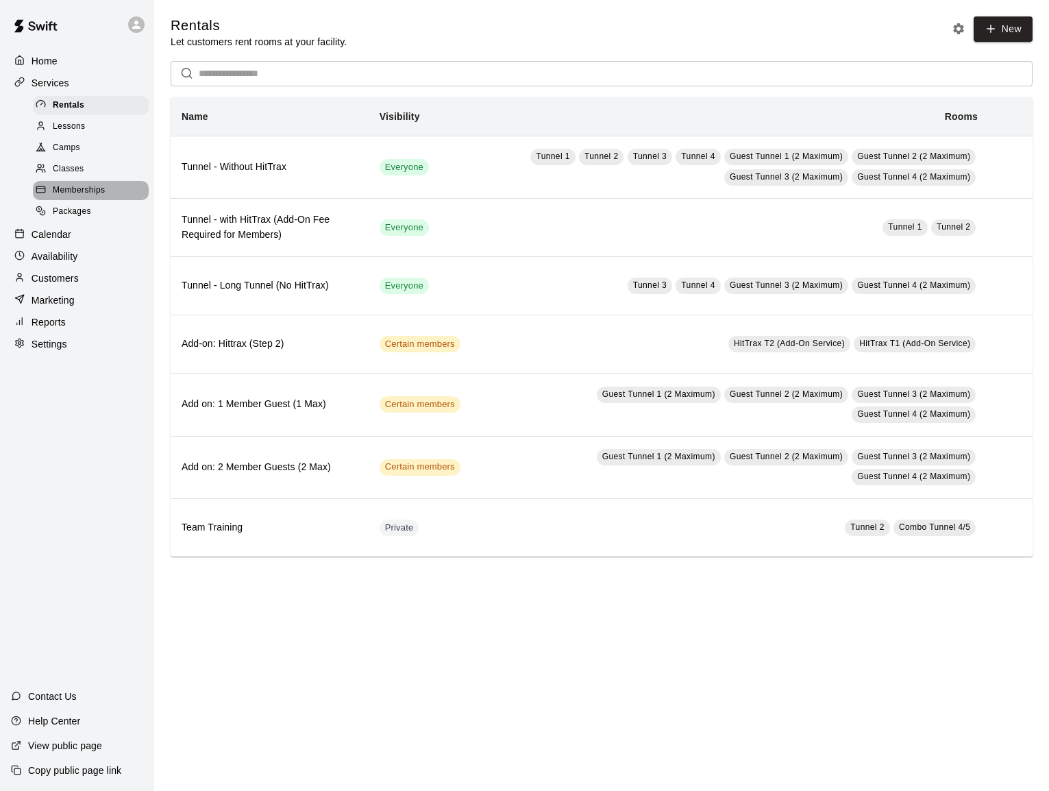
click at [75, 184] on span "Memberships" at bounding box center [79, 191] width 52 height 14
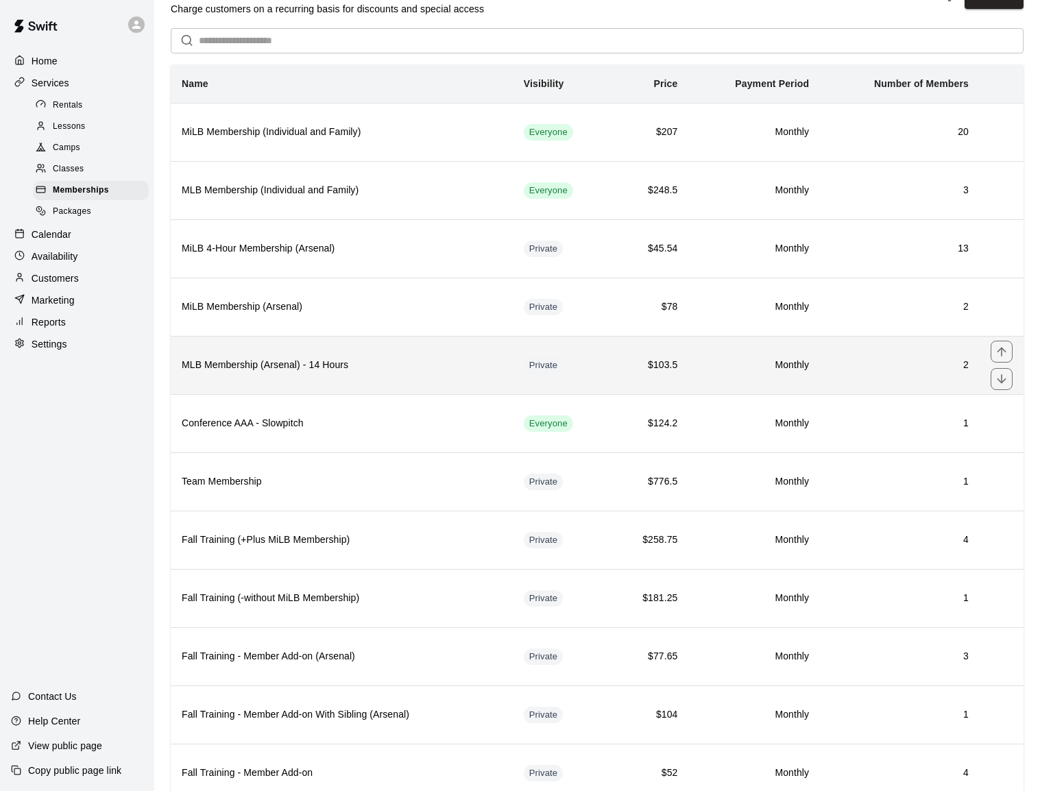
scroll to position [140, 0]
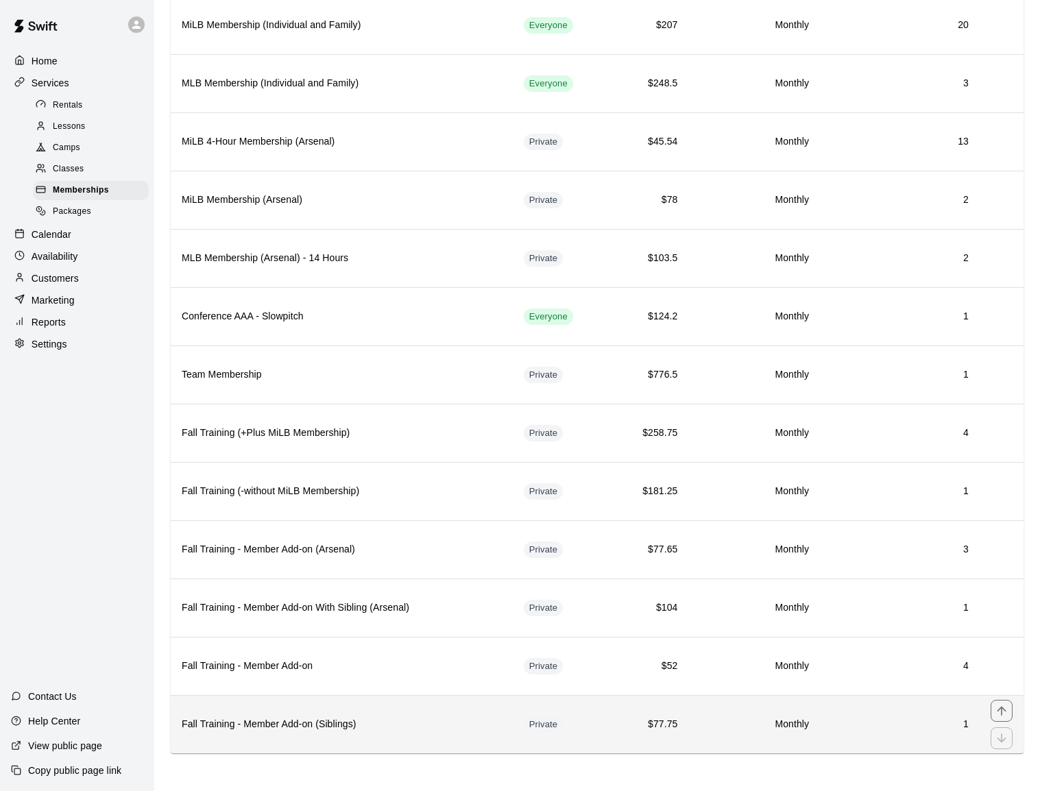
click at [443, 729] on h6 "Fall Training - Member Add-on (Siblings)" at bounding box center [342, 724] width 320 height 15
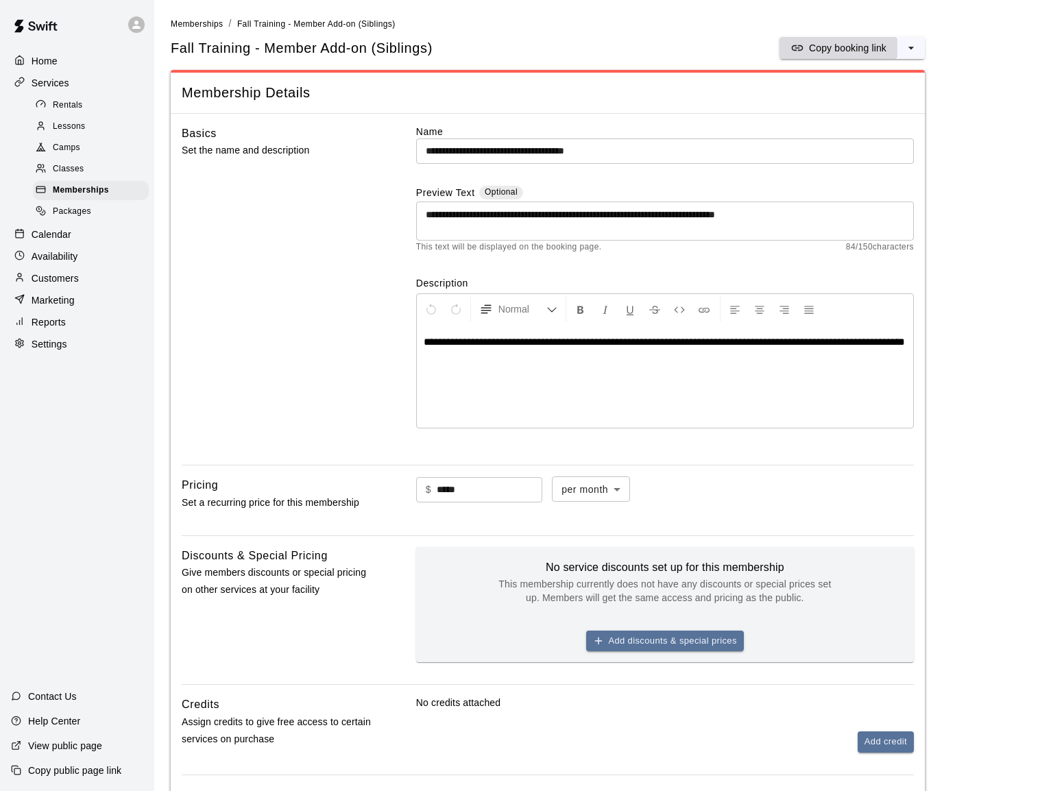
click at [875, 53] on p "Copy booking link" at bounding box center [847, 48] width 77 height 14
click at [49, 234] on p "Calendar" at bounding box center [52, 235] width 40 height 14
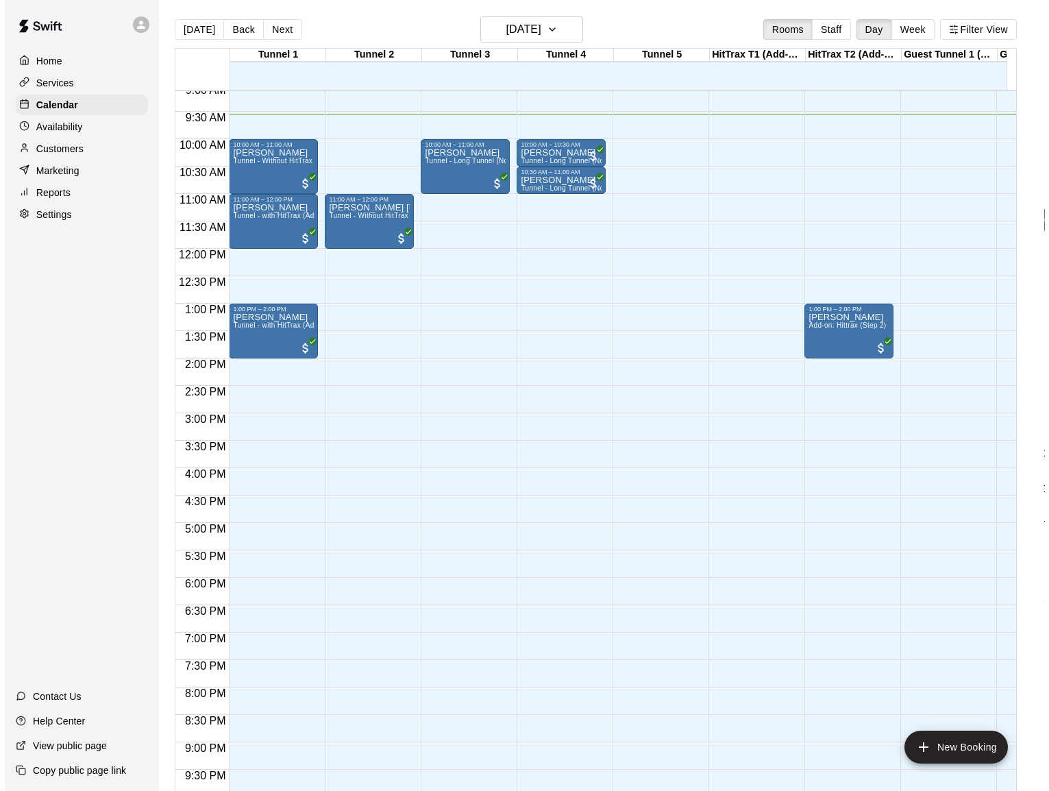
scroll to position [509, 0]
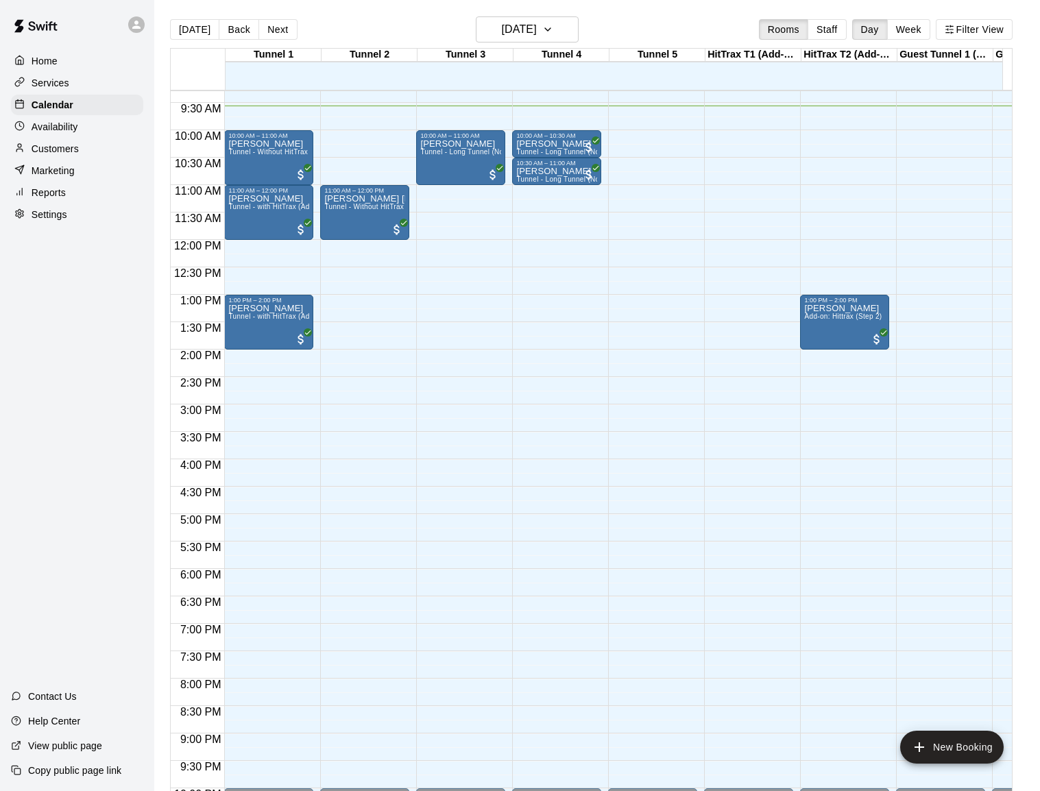
click at [474, 250] on div "12:00 AM – 9:00 AM Closed 10:00 AM – 11:00 AM [PERSON_NAME][GEOGRAPHIC_DATA] (N…" at bounding box center [460, 240] width 89 height 1316
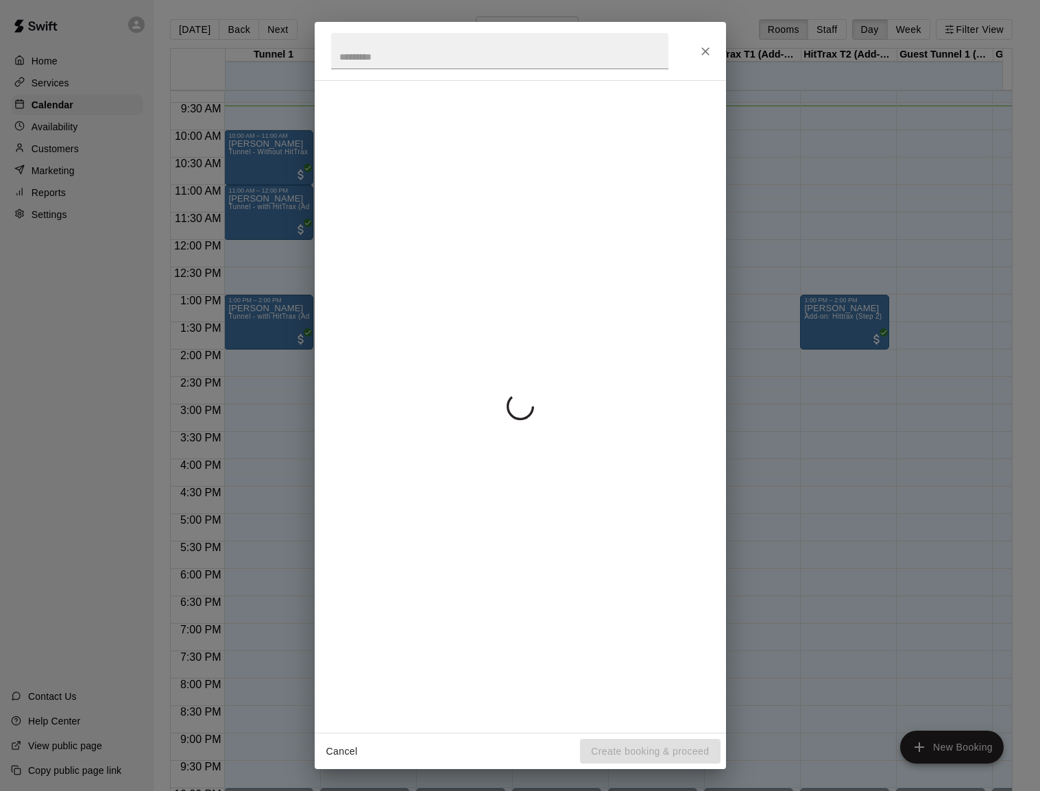
click at [474, 250] on div at bounding box center [520, 406] width 378 height 629
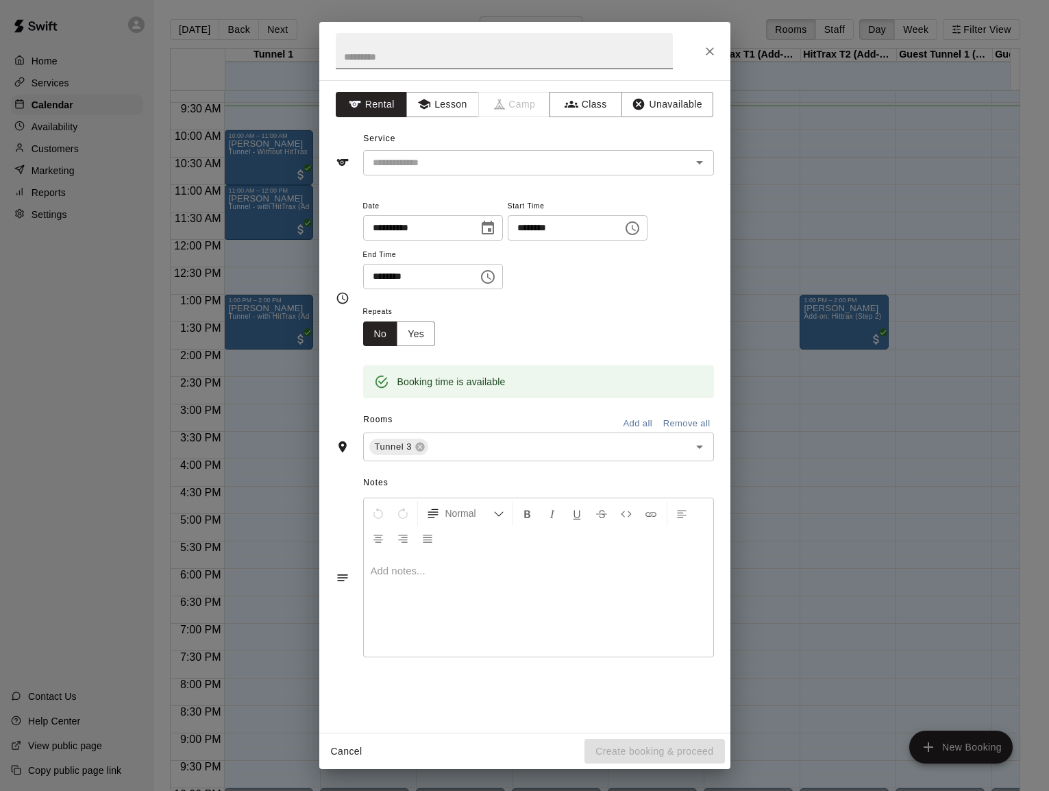
click at [426, 59] on input "text" at bounding box center [504, 51] width 337 height 36
type input "**********"
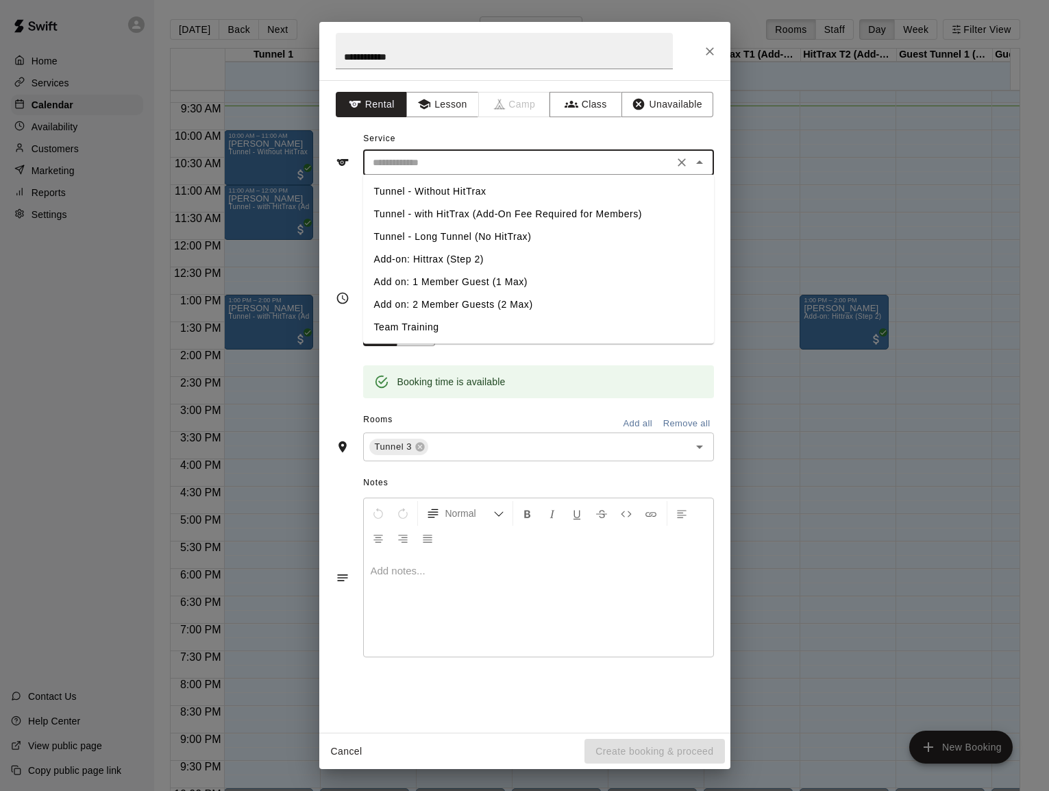
click at [460, 168] on input "text" at bounding box center [518, 162] width 302 height 17
click at [458, 235] on li "Tunnel - Long Tunnel (No HitTrax)" at bounding box center [538, 236] width 351 height 23
type input "**********"
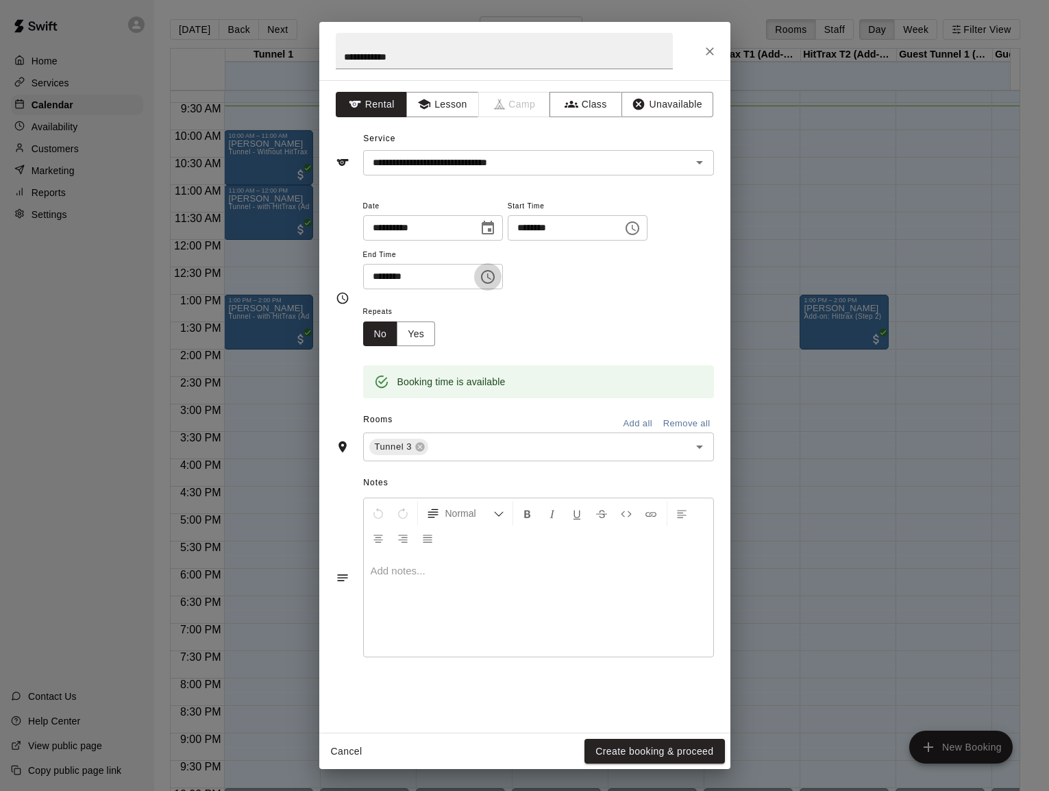
click at [496, 278] on icon "Choose time, selected time is 12:30 PM" at bounding box center [488, 277] width 16 height 16
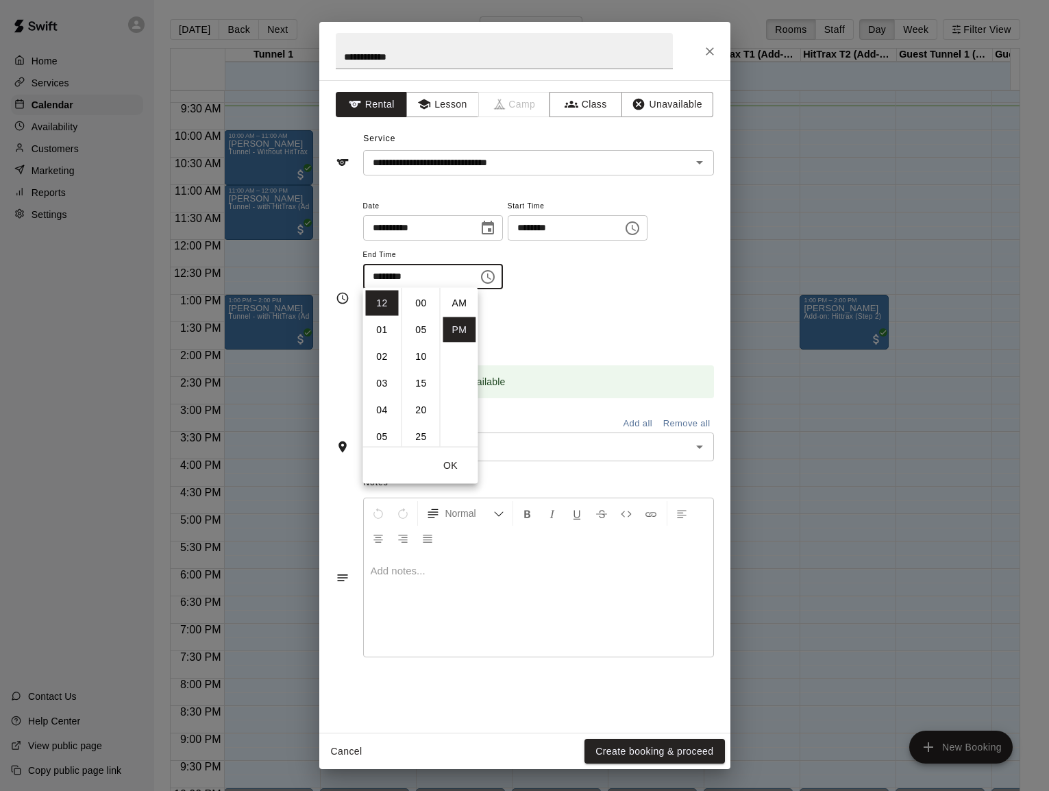
scroll to position [25, 0]
click at [381, 406] on li "04" at bounding box center [382, 409] width 33 height 25
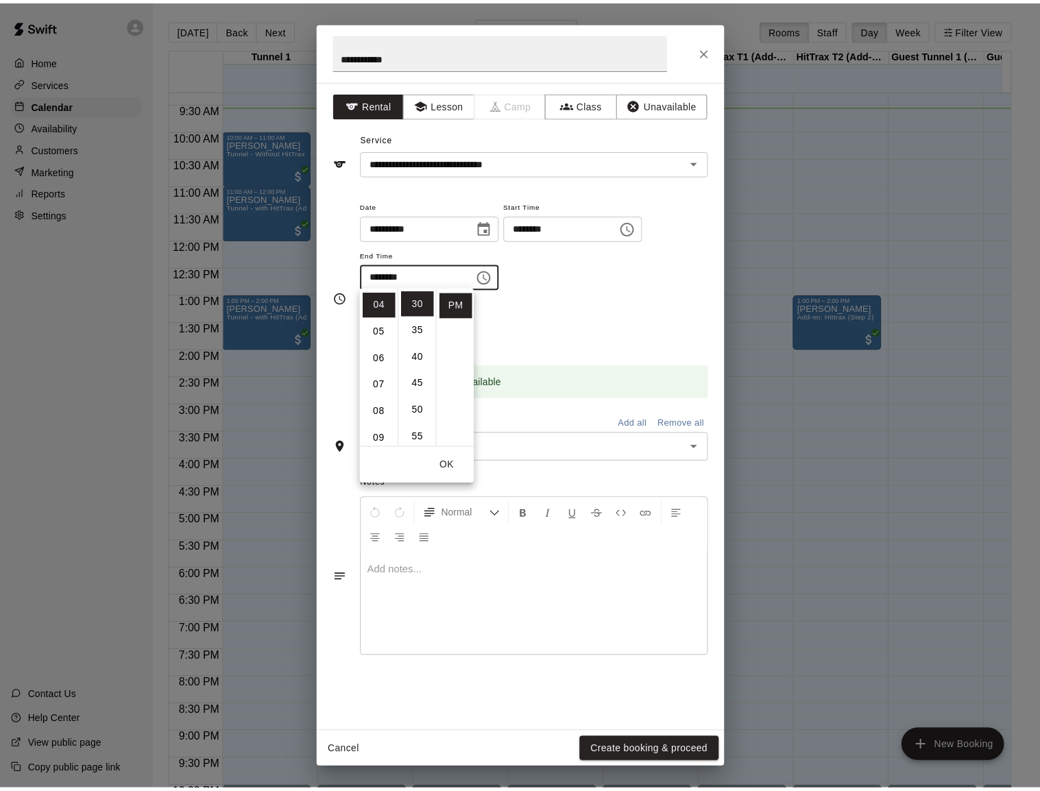
scroll to position [0, 0]
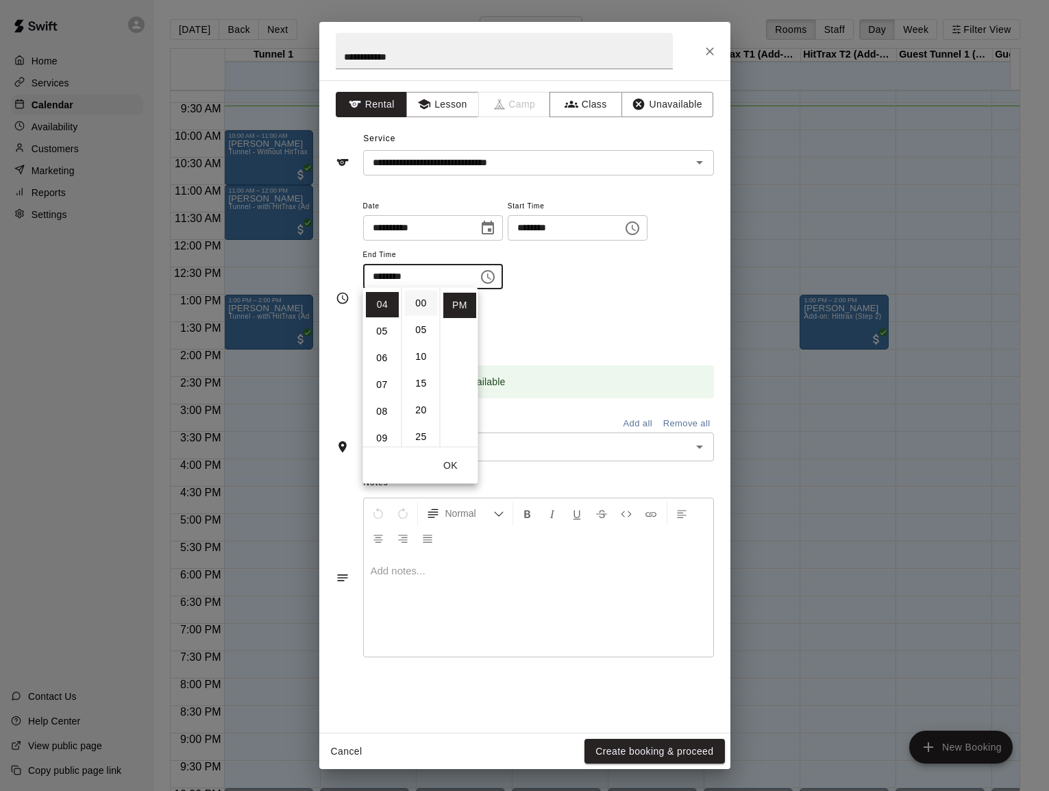
click at [423, 306] on li "00" at bounding box center [421, 303] width 33 height 25
type input "********"
click at [553, 291] on div "**********" at bounding box center [538, 250] width 351 height 106
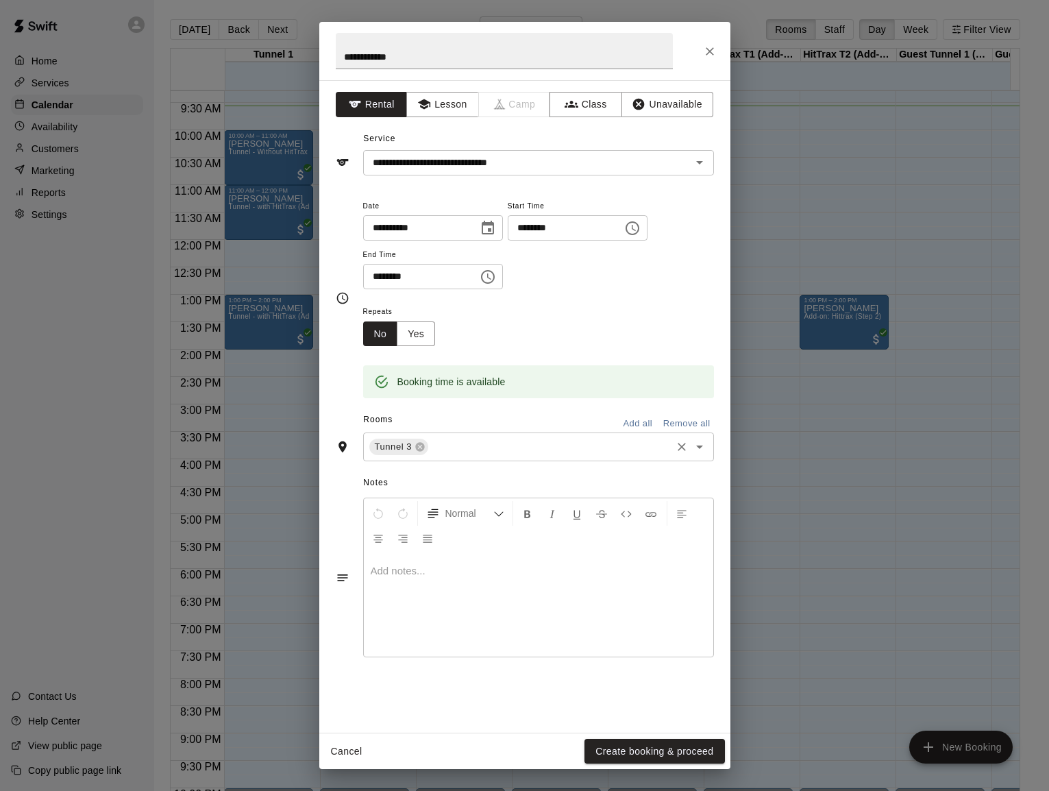
click at [504, 439] on input "text" at bounding box center [549, 447] width 238 height 17
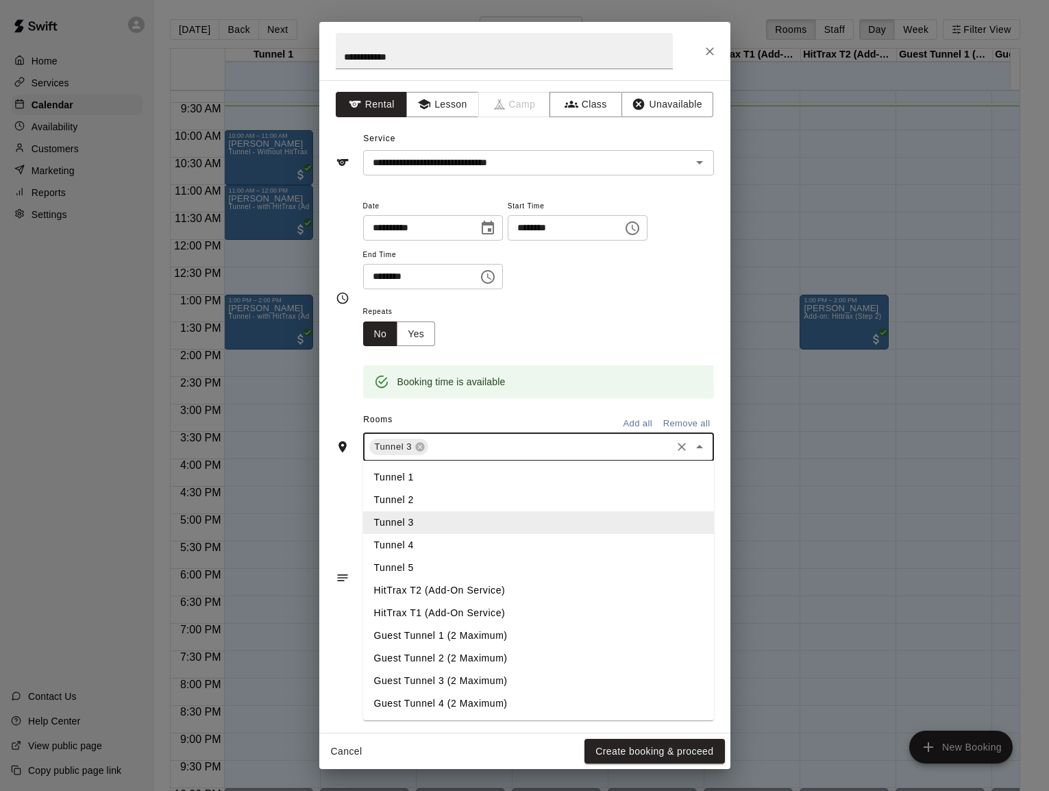
click at [430, 539] on li "Tunnel 4" at bounding box center [538, 545] width 351 height 23
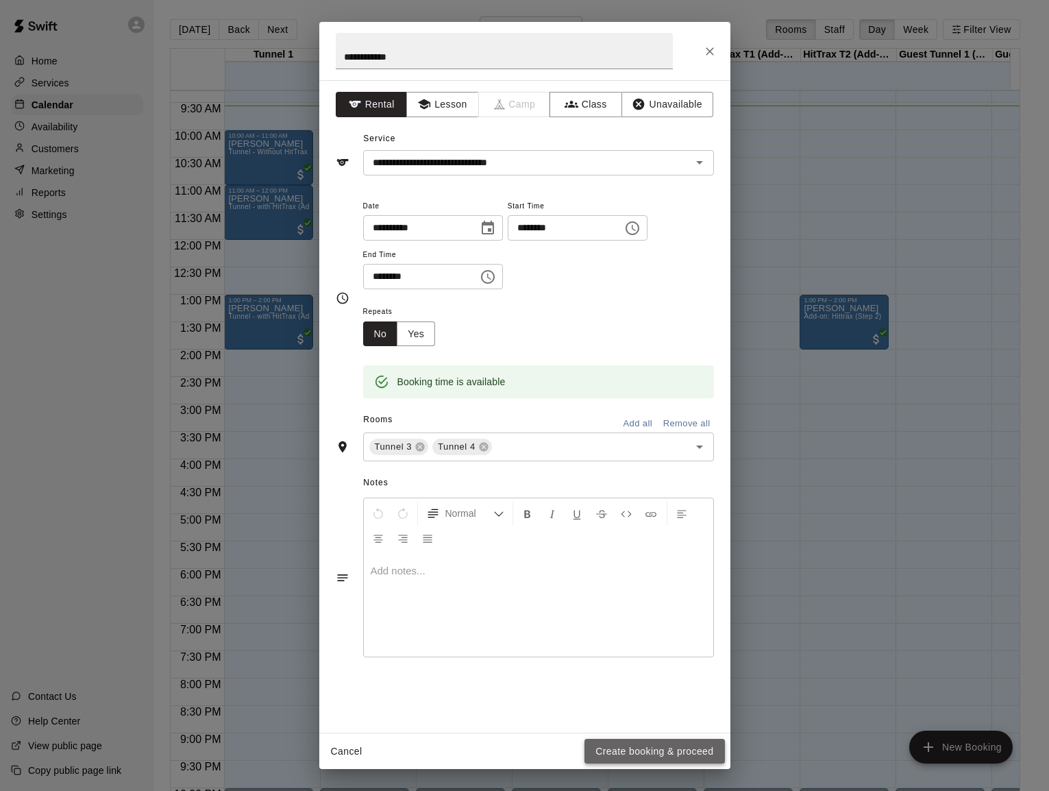
click at [639, 748] on button "Create booking & proceed" at bounding box center [655, 751] width 140 height 25
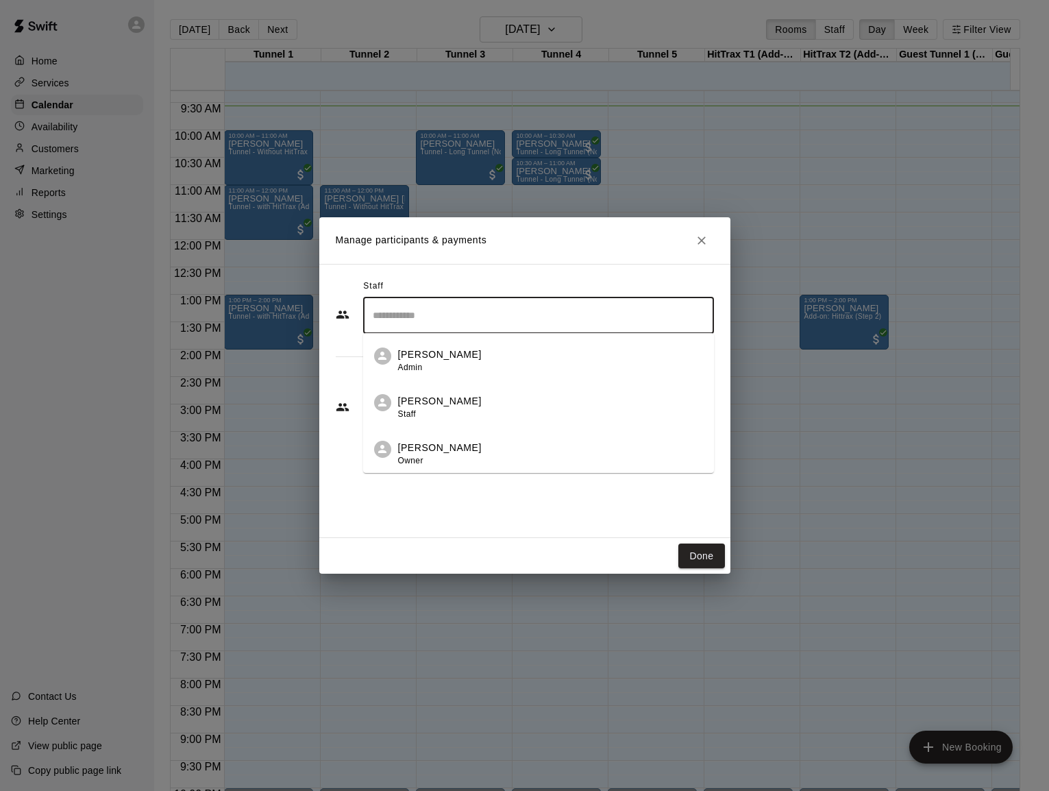
click at [543, 318] on input "Search staff" at bounding box center [538, 316] width 339 height 24
click at [346, 461] on div "Staff ​ [PERSON_NAME] Admin [PERSON_NAME] Staff [PERSON_NAME] Owner Customers A…" at bounding box center [524, 401] width 411 height 274
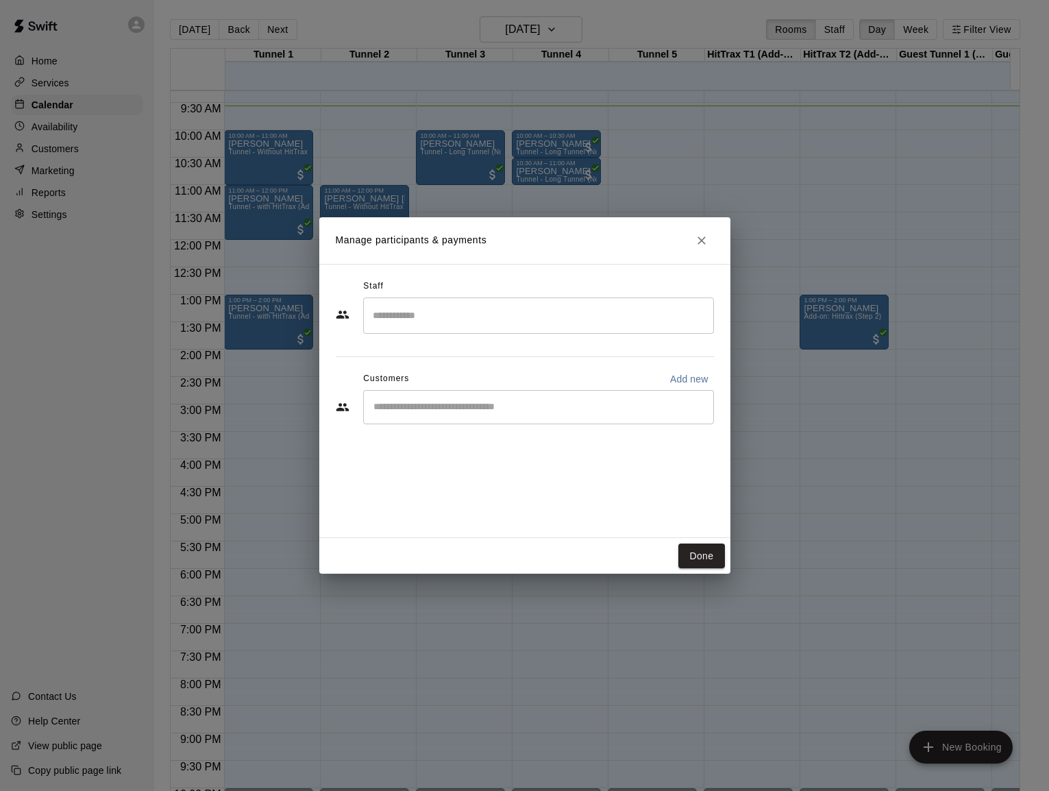
click at [402, 400] on input "Start typing to search customers..." at bounding box center [538, 407] width 339 height 14
type input "*****"
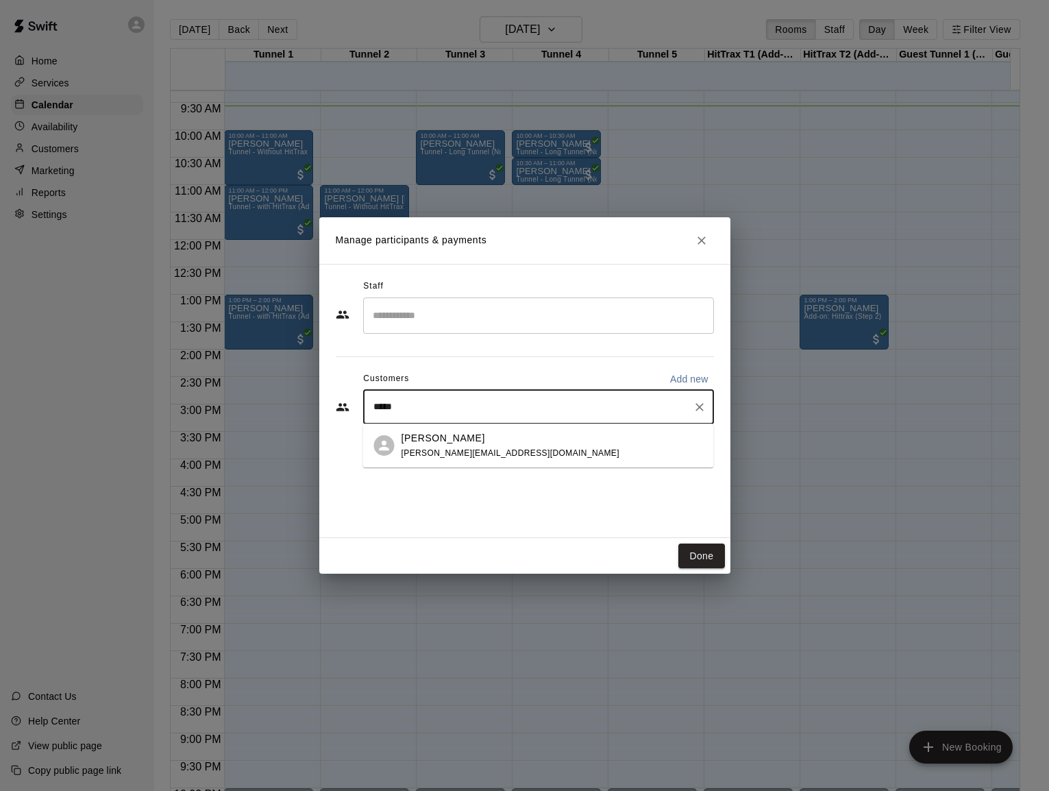
click at [402, 436] on p "[PERSON_NAME]" at bounding box center [444, 438] width 84 height 14
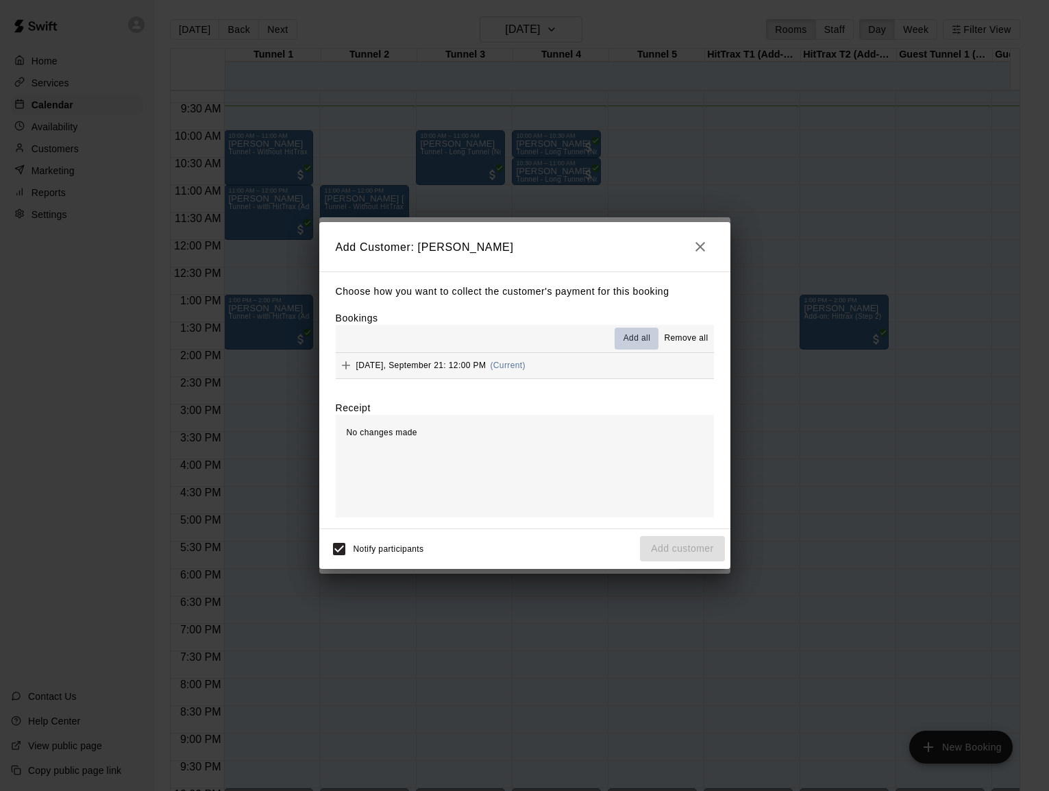
click at [632, 341] on span "Add all" at bounding box center [637, 339] width 27 height 14
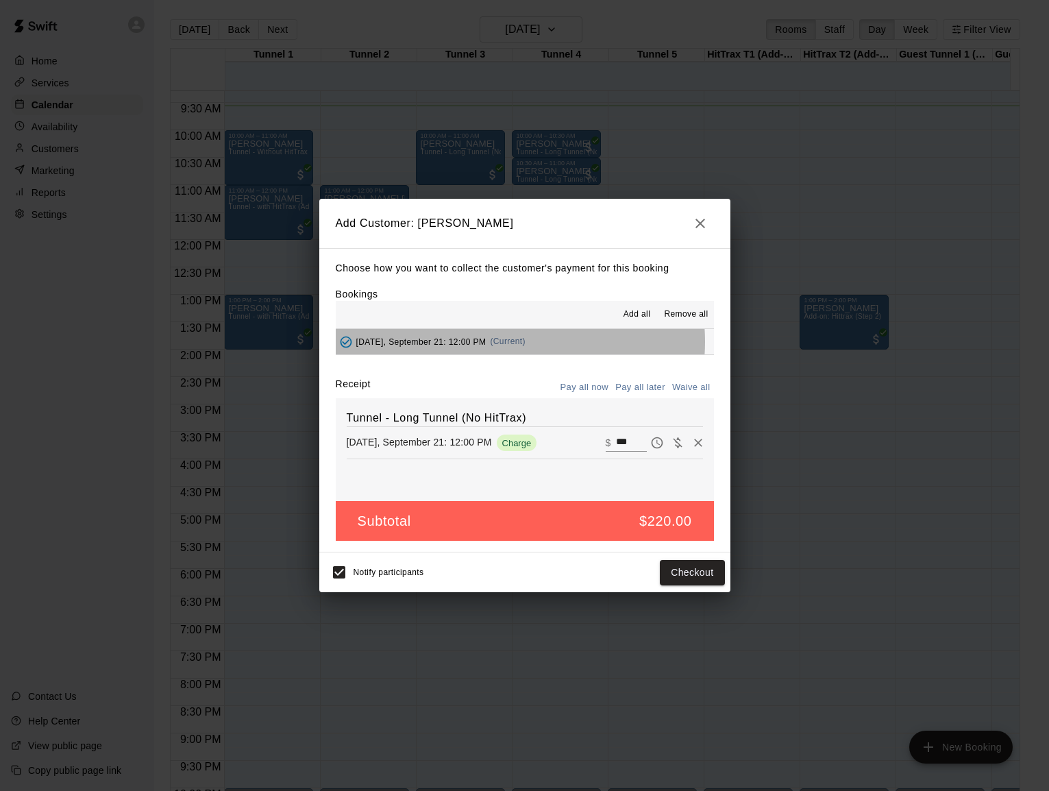
click at [502, 342] on span "(Current)" at bounding box center [508, 342] width 36 height 10
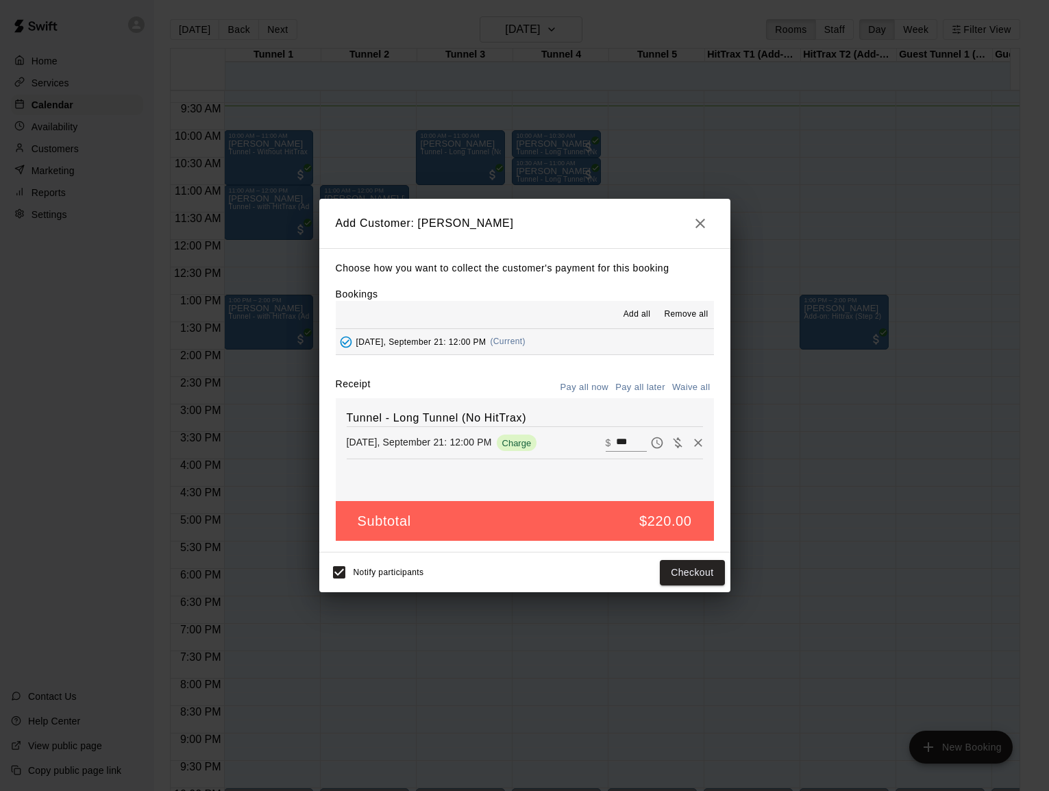
click at [502, 342] on span "(Current)" at bounding box center [508, 342] width 36 height 10
click at [650, 443] on icon "Pay later" at bounding box center [657, 443] width 14 height 14
click at [696, 219] on icon "button" at bounding box center [700, 223] width 16 height 16
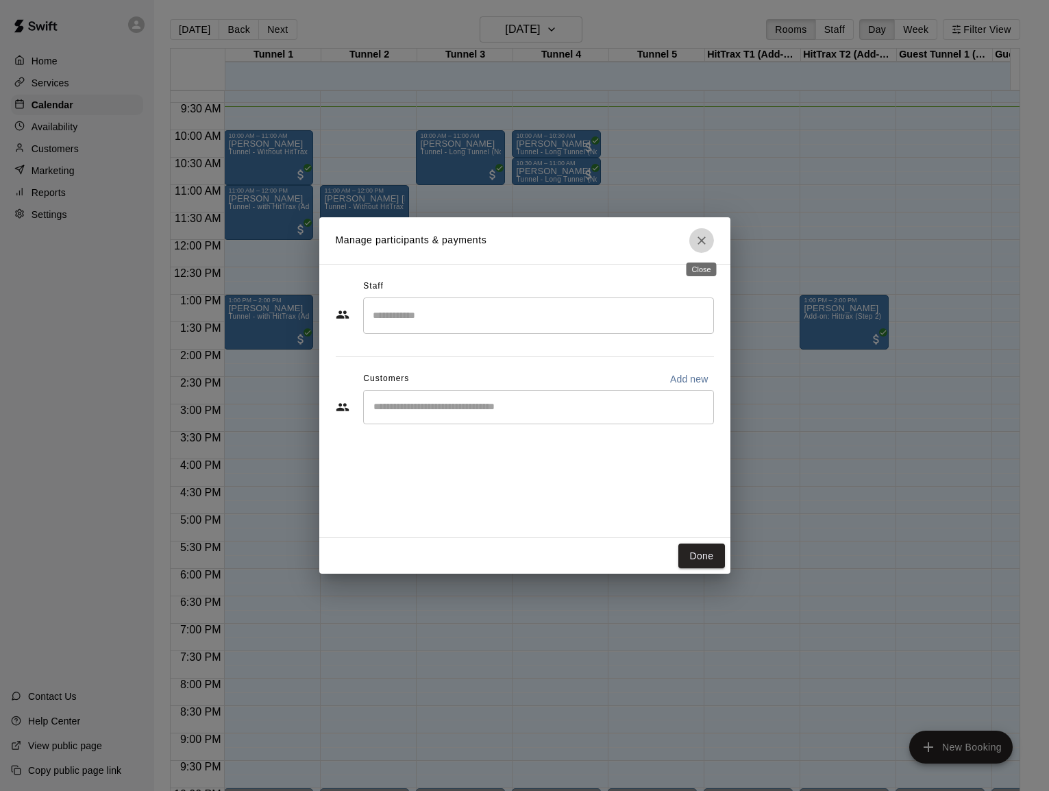
click at [700, 236] on icon "Close" at bounding box center [702, 241] width 14 height 14
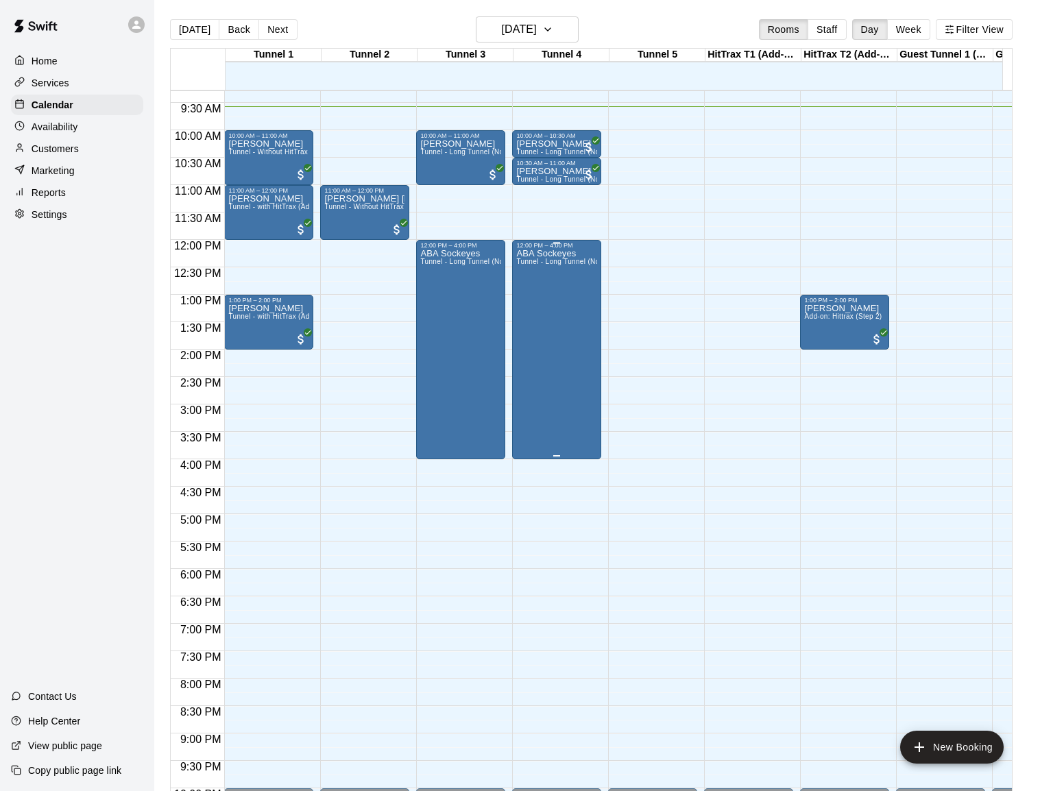
click at [530, 400] on div "ABA Sockeyes Tunnel - Long Tunnel (No HitTrax)" at bounding box center [556, 644] width 81 height 791
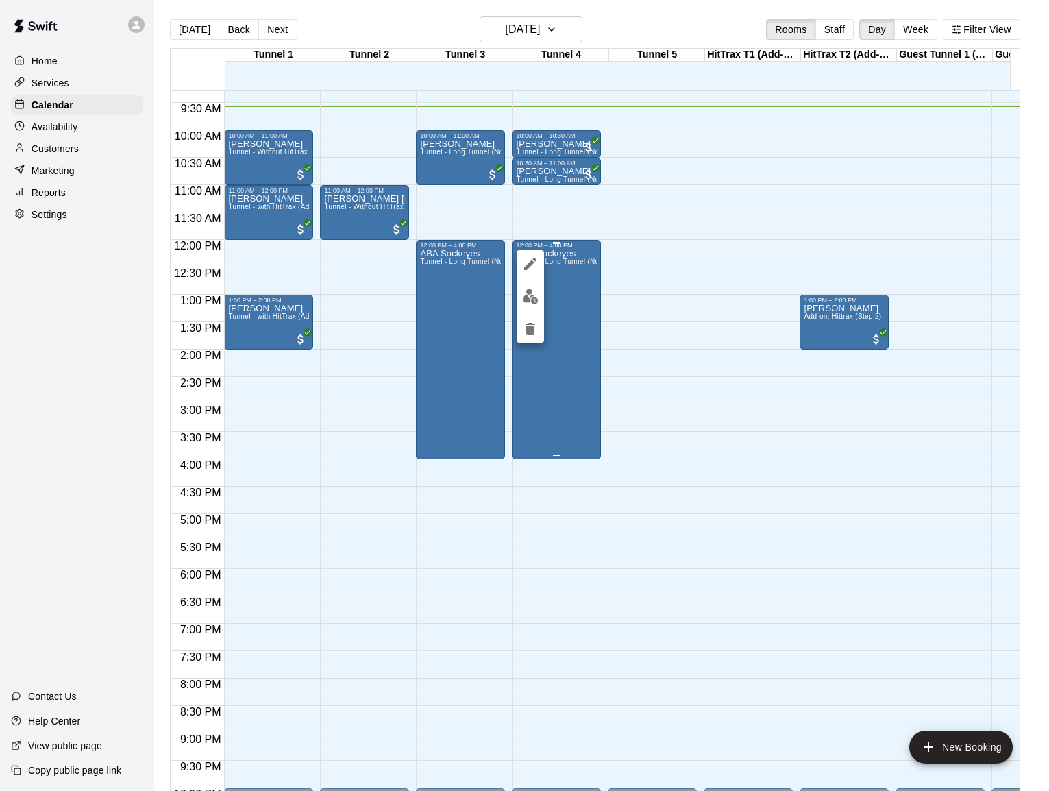
click at [531, 400] on div at bounding box center [524, 395] width 1049 height 791
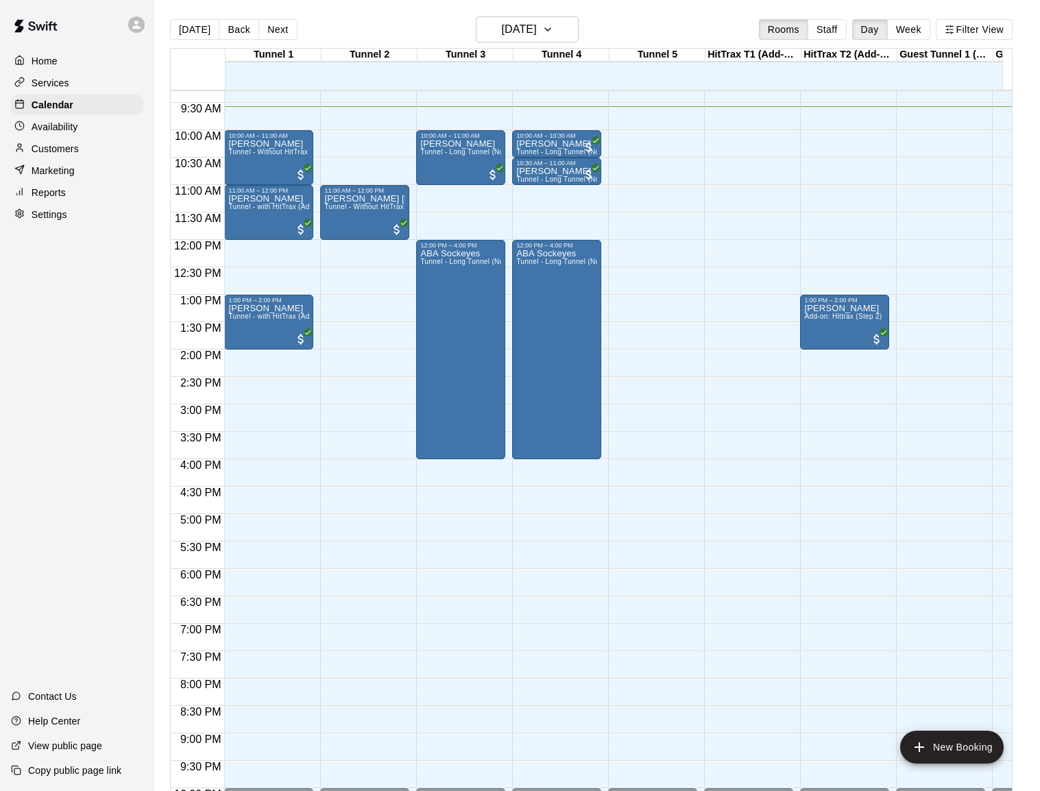
click at [688, 397] on div "12:00 AM – 9:00 AM Closed 10:00 PM – 11:59 PM Closed" at bounding box center [652, 240] width 89 height 1316
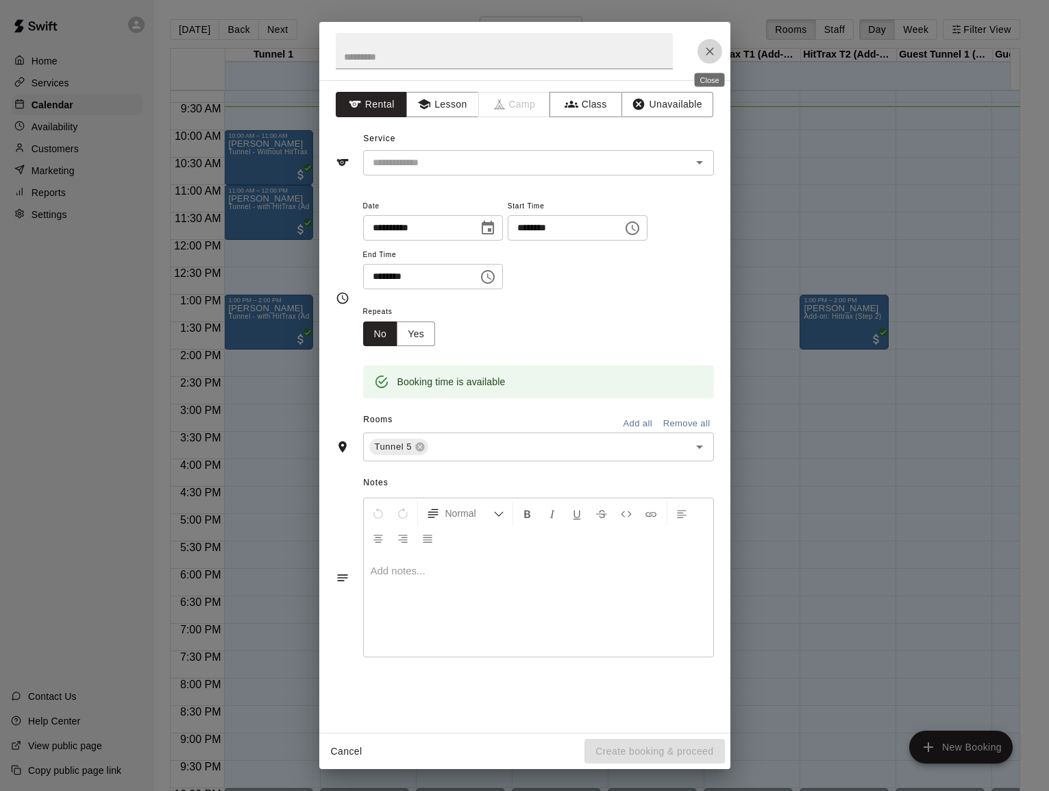
click at [707, 56] on icon "Close" at bounding box center [710, 52] width 14 height 14
